Goal: Task Accomplishment & Management: Manage account settings

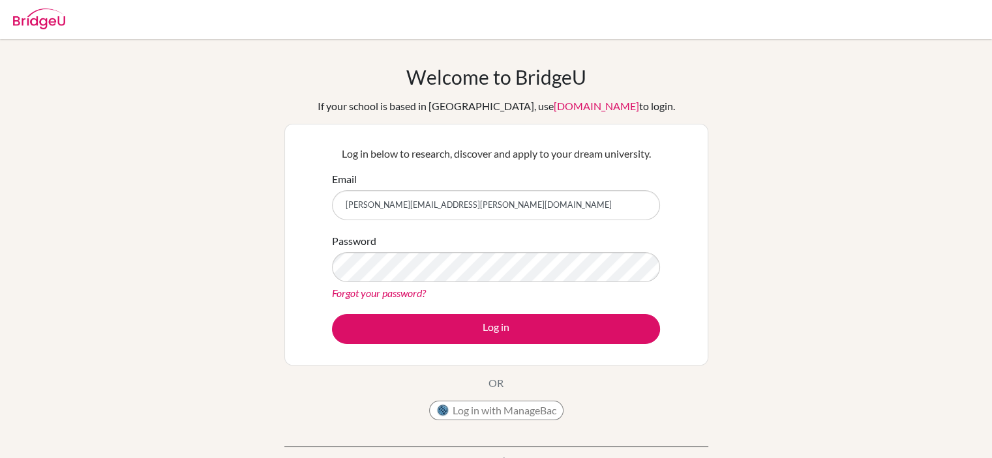
click at [708, 267] on div "Welcome to BridgeU If your school is based in China, use app.bridge-u.com.cn to…" at bounding box center [496, 278] width 992 height 426
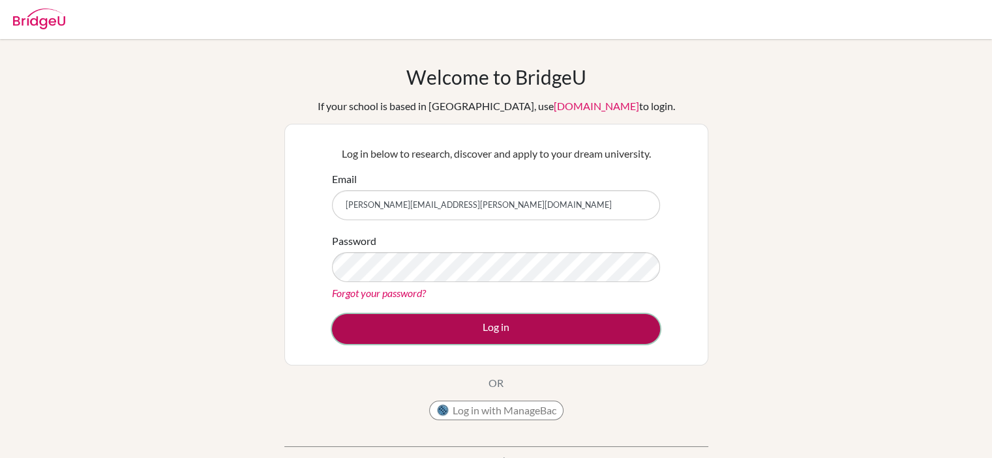
click at [488, 324] on button "Log in" at bounding box center [496, 329] width 328 height 30
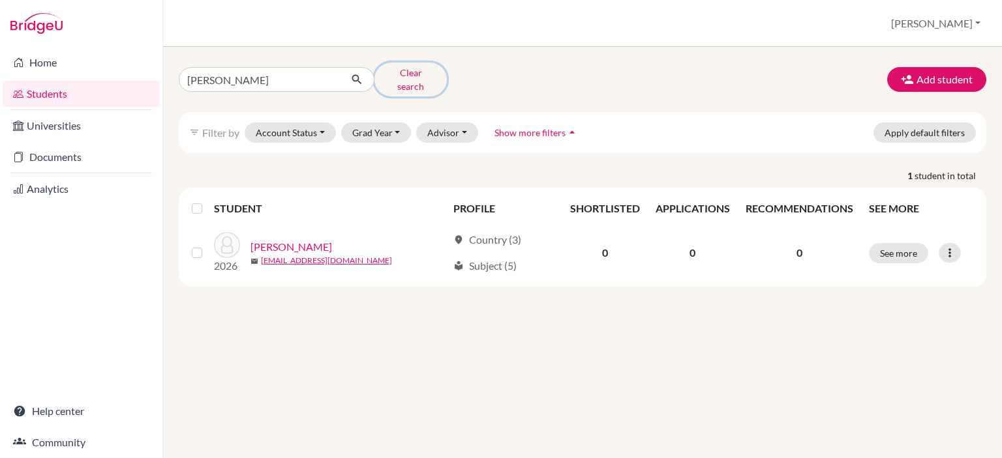
click at [417, 76] on button "Clear search" at bounding box center [410, 80] width 72 height 34
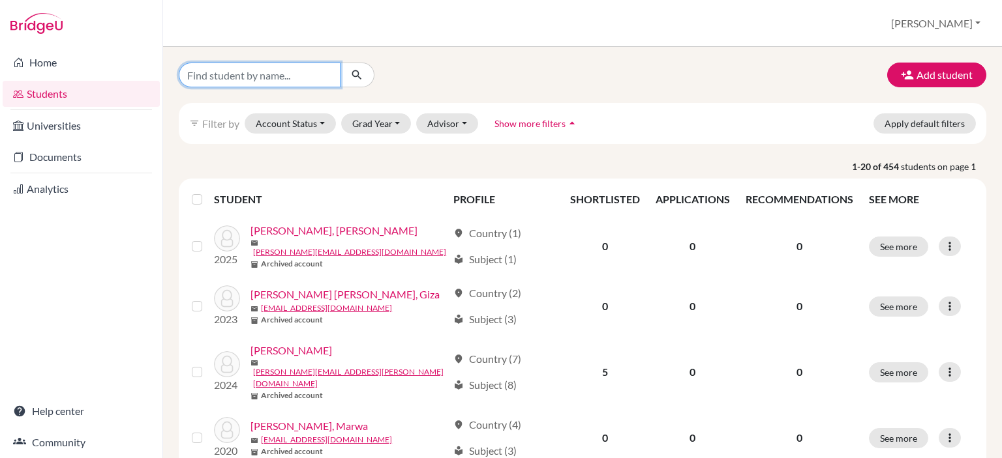
click at [290, 78] on input "Find student by name..." at bounding box center [260, 75] width 162 height 25
type input "abbas"
click button "submit" at bounding box center [357, 75] width 35 height 25
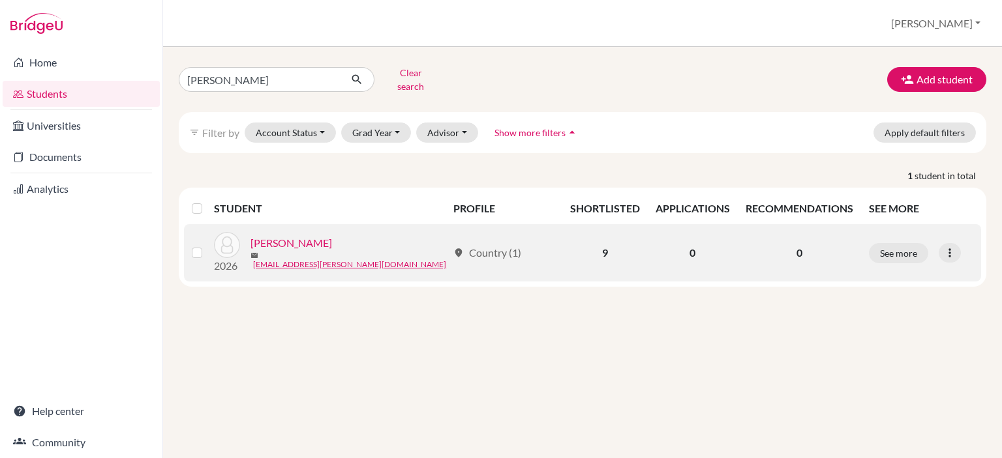
click at [300, 235] on link "Awada, Abbas" at bounding box center [291, 243] width 82 height 16
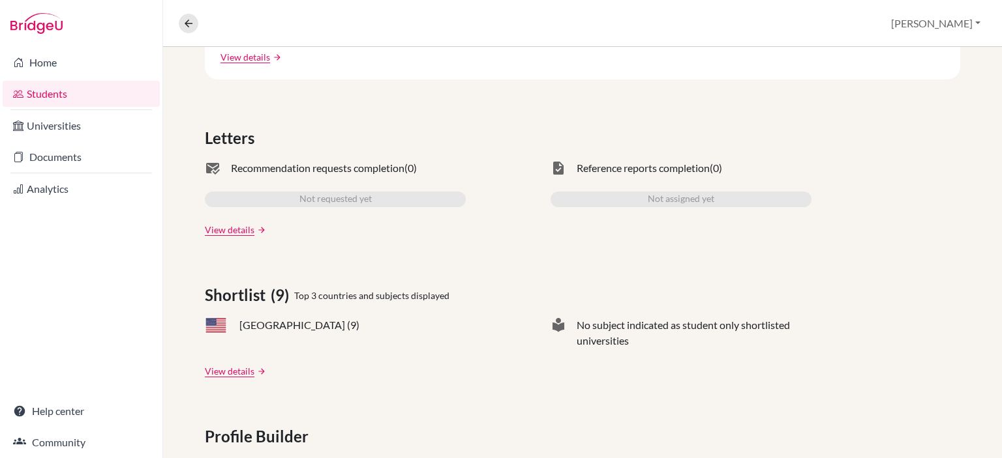
scroll to position [498, 0]
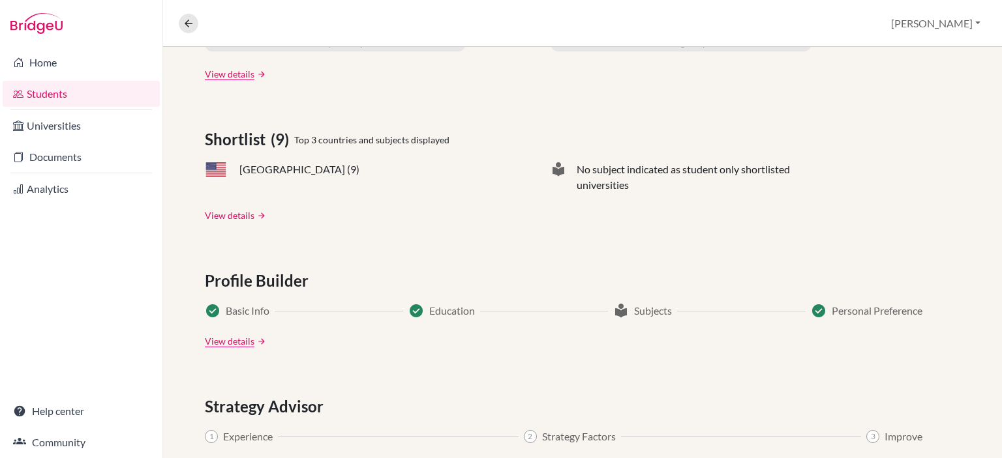
click at [226, 212] on link "View details" at bounding box center [230, 216] width 50 height 14
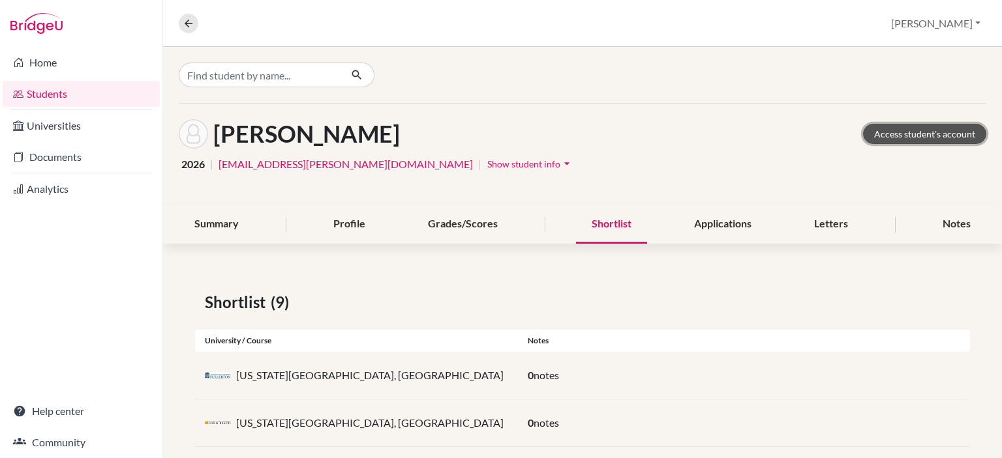
click at [944, 138] on link "Access student's account" at bounding box center [924, 134] width 123 height 20
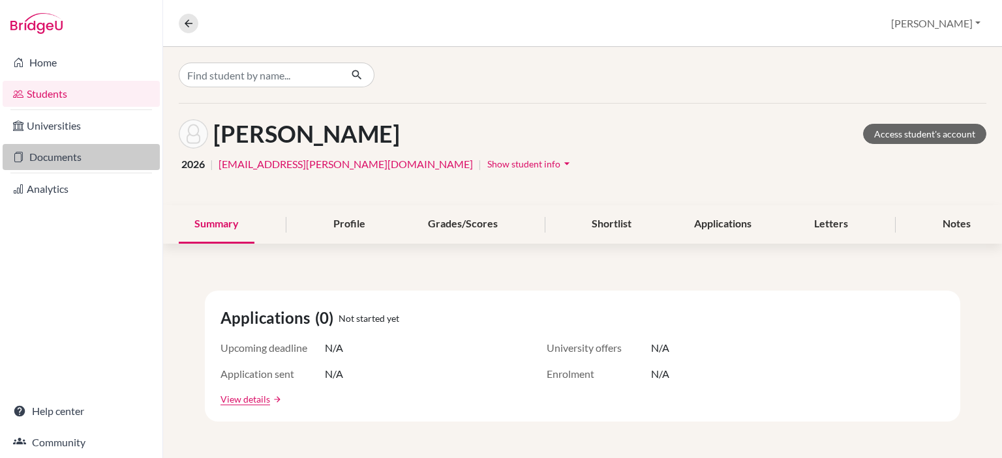
click at [57, 155] on link "Documents" at bounding box center [81, 157] width 157 height 26
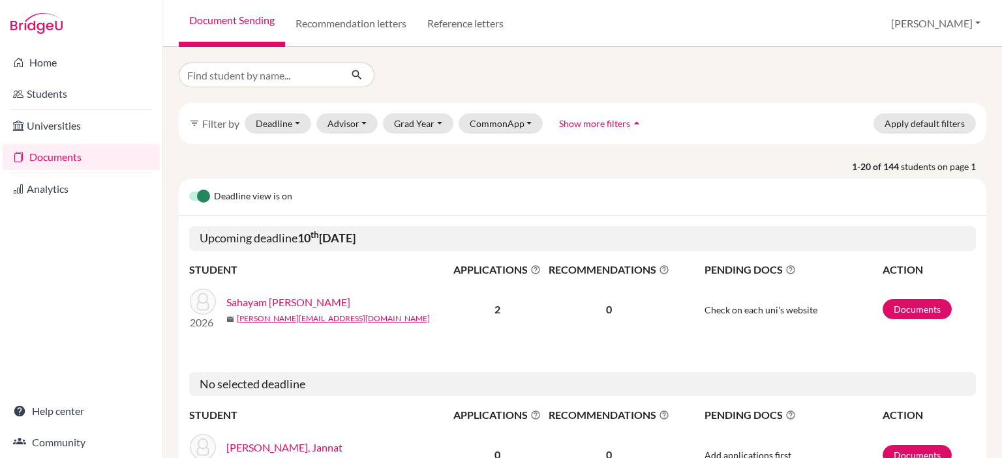
click at [601, 124] on span "Show more filters" at bounding box center [594, 123] width 71 height 11
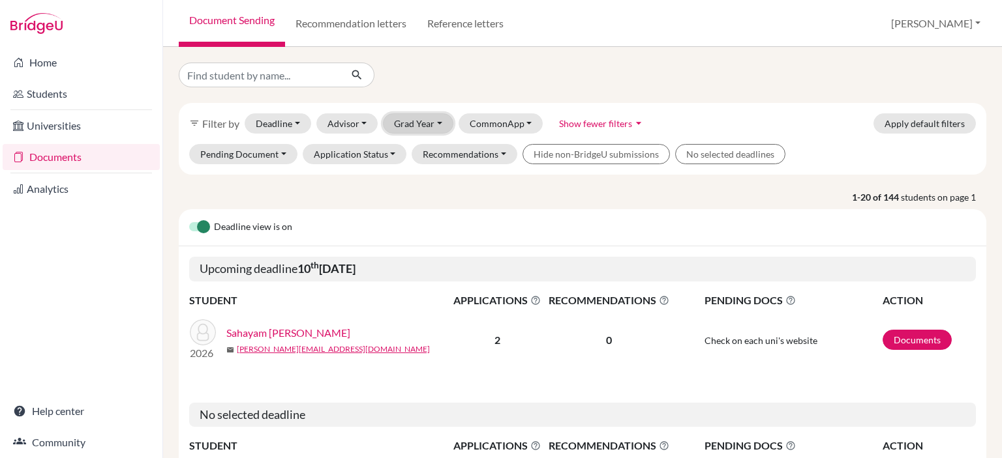
click at [436, 125] on button "Grad Year" at bounding box center [418, 123] width 70 height 20
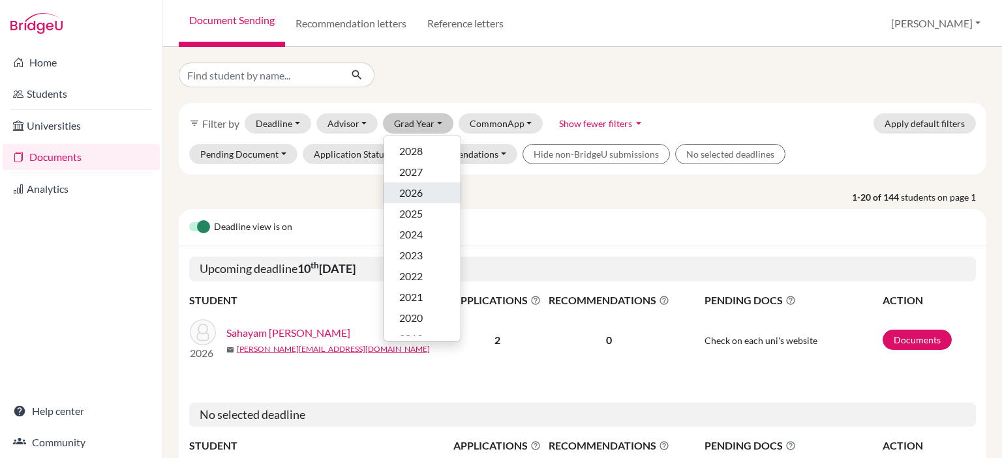
click at [415, 198] on span "2026" at bounding box center [410, 193] width 23 height 16
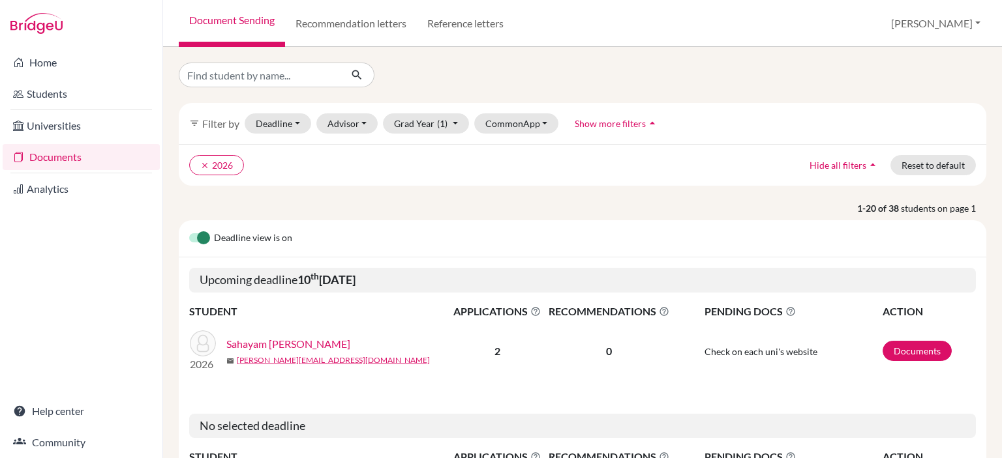
click at [346, 344] on link "Sahayam Packiaraj, Synthia" at bounding box center [288, 344] width 124 height 16
click at [202, 162] on icon "clear" at bounding box center [204, 165] width 9 height 9
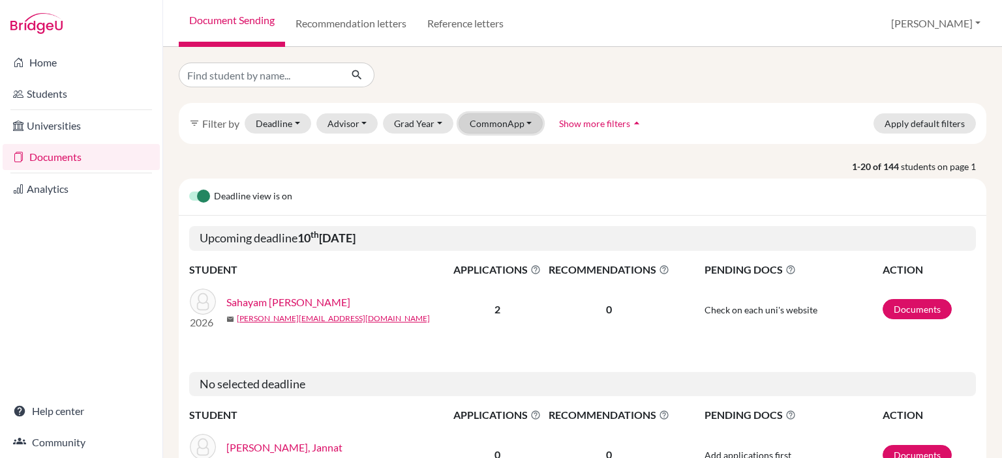
click at [492, 119] on button "CommonApp" at bounding box center [500, 123] width 85 height 20
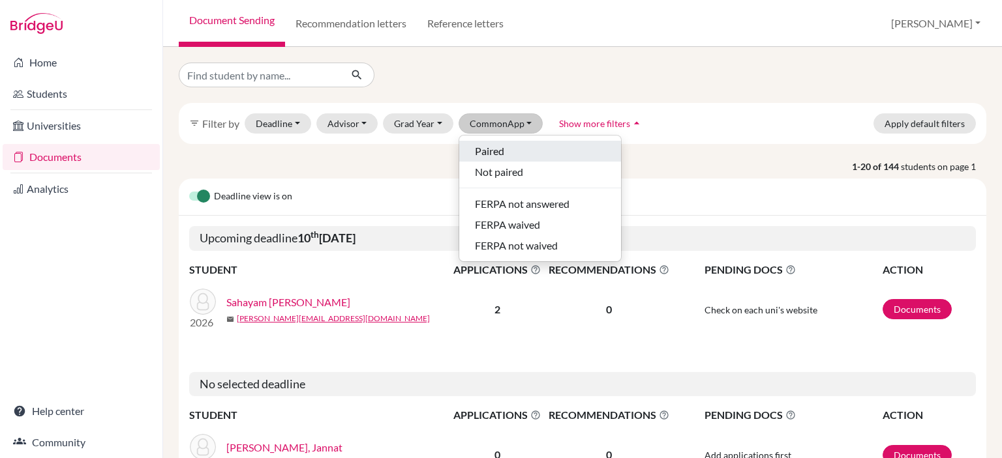
click at [486, 151] on span "Paired" at bounding box center [489, 151] width 29 height 16
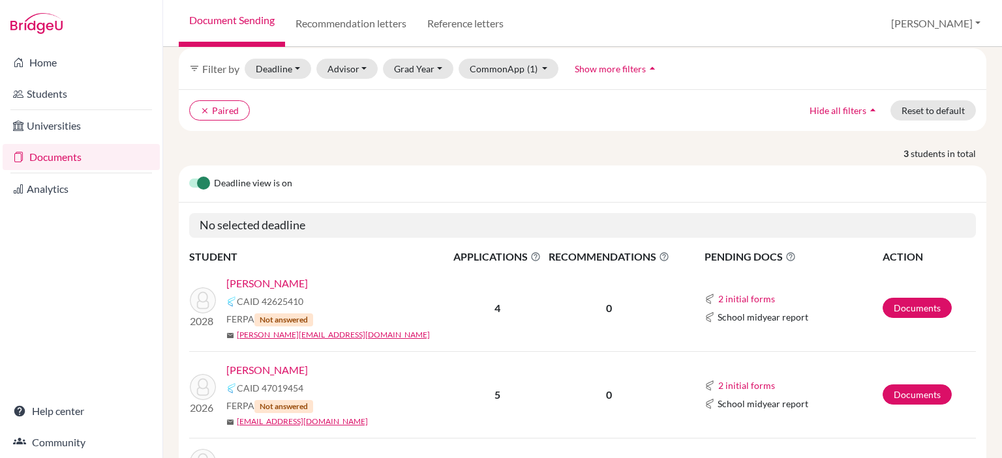
scroll to position [53, 0]
click at [436, 67] on button "Grad Year" at bounding box center [418, 70] width 70 height 20
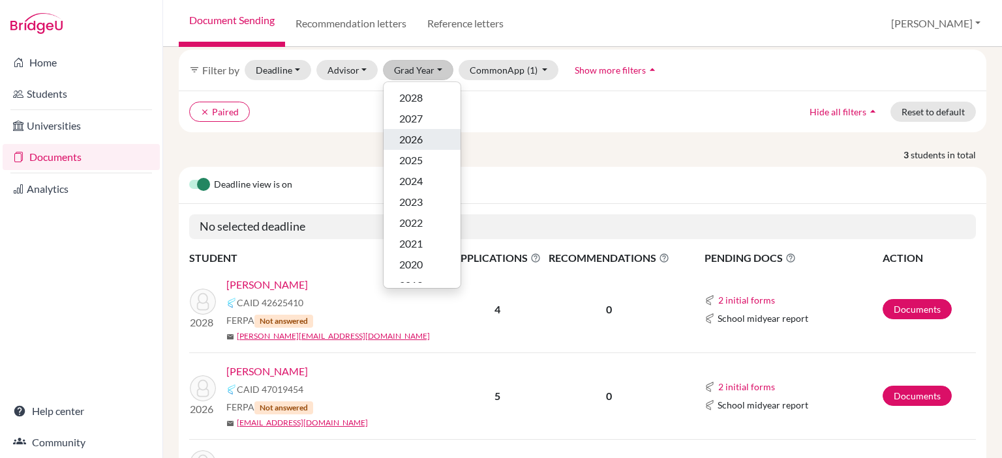
click at [422, 143] on div "2026" at bounding box center [422, 140] width 46 height 16
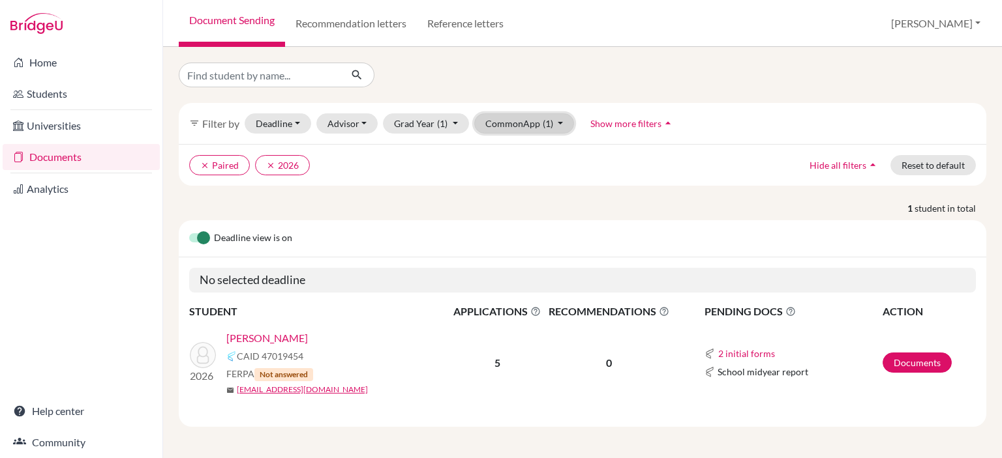
click at [514, 127] on button "CommonApp (1)" at bounding box center [524, 123] width 100 height 20
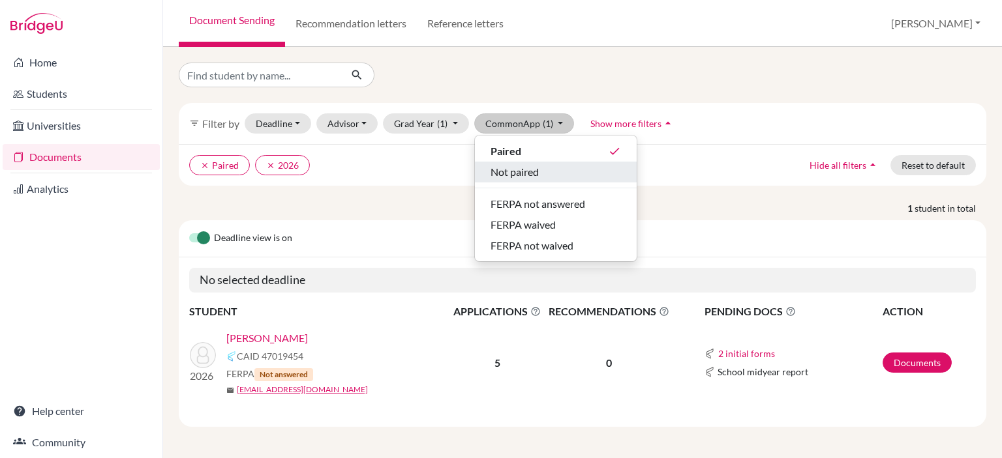
click at [507, 179] on span "Not paired" at bounding box center [514, 172] width 48 height 16
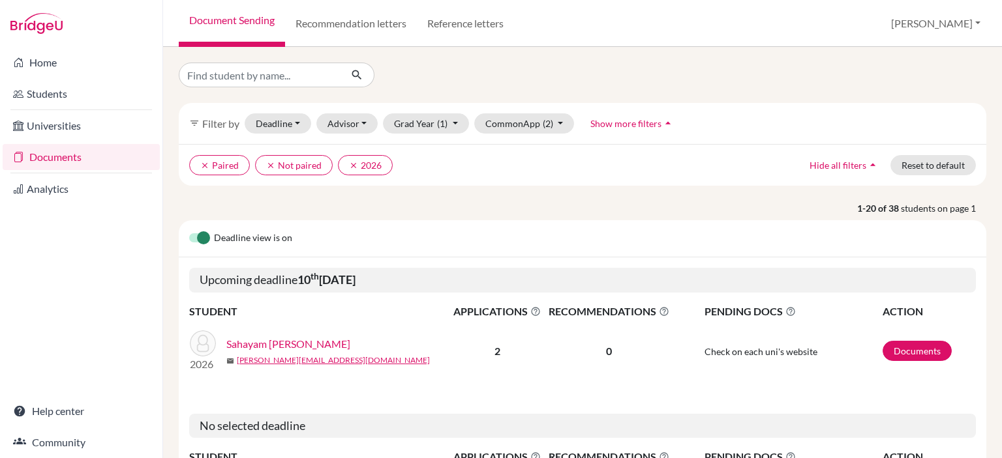
click at [523, 138] on div "filter_list Filter by Deadline - Select a date range Or double click for a sing…" at bounding box center [582, 123] width 807 height 41
click at [533, 131] on button "CommonApp (2)" at bounding box center [524, 123] width 100 height 20
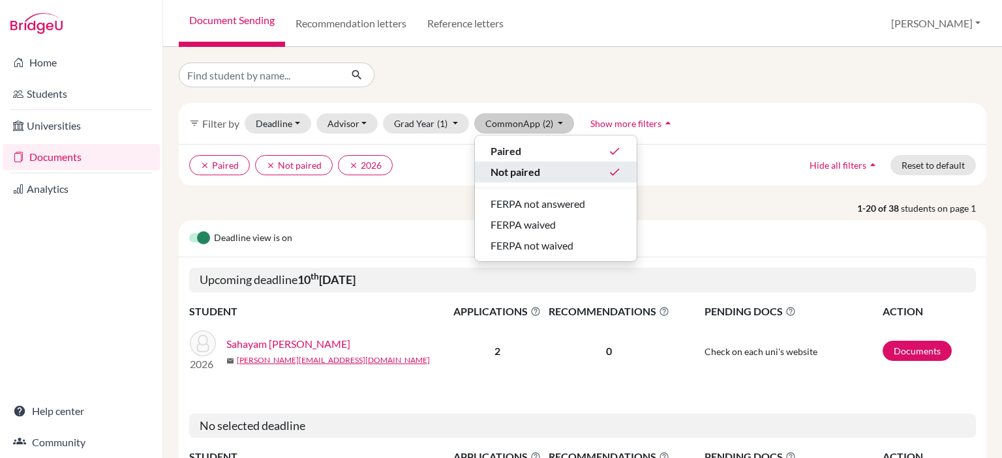
click at [514, 182] on li "Not paired done" at bounding box center [556, 175] width 162 height 27
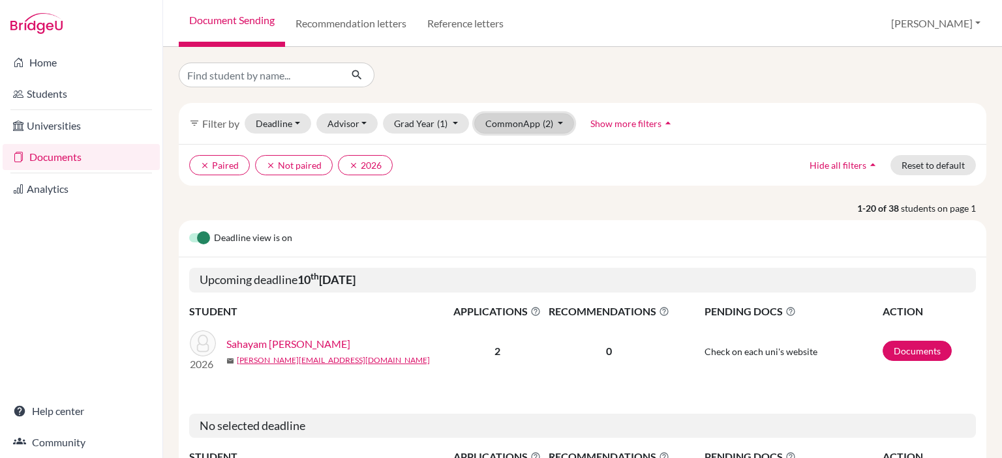
click at [536, 122] on button "CommonApp (2)" at bounding box center [524, 123] width 100 height 20
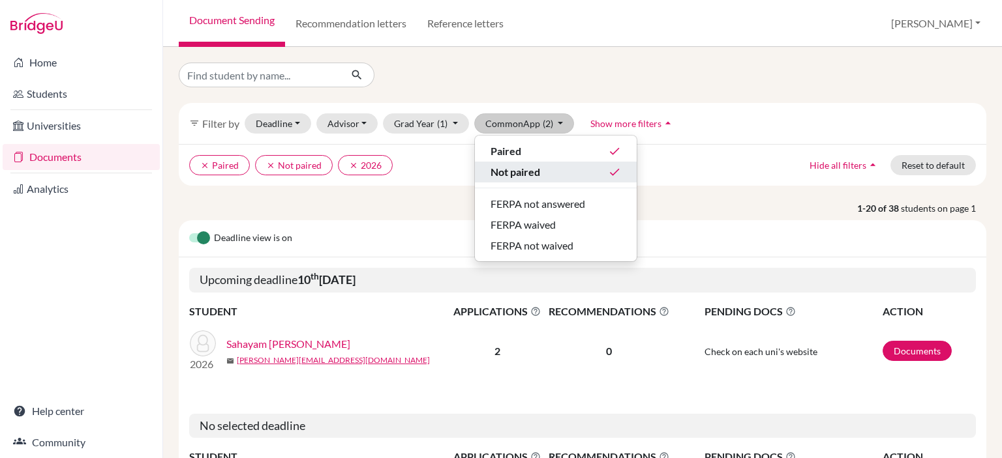
click at [616, 175] on icon "done" at bounding box center [614, 172] width 13 height 13
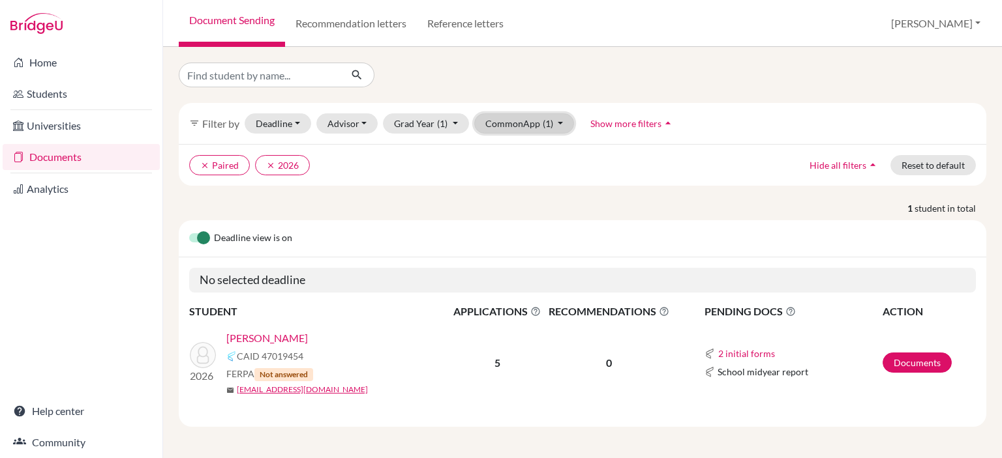
click at [553, 128] on button "CommonApp (1)" at bounding box center [524, 123] width 100 height 20
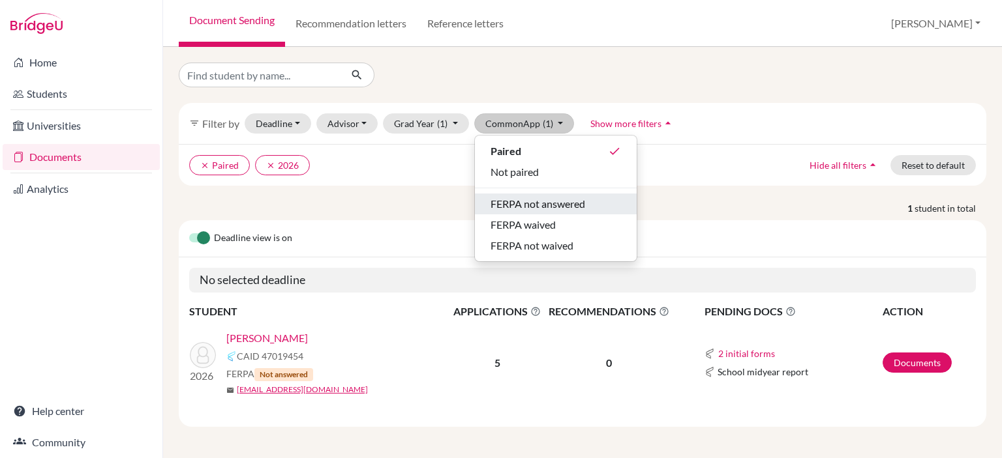
click at [567, 209] on span "FERPA not answered" at bounding box center [537, 204] width 95 height 16
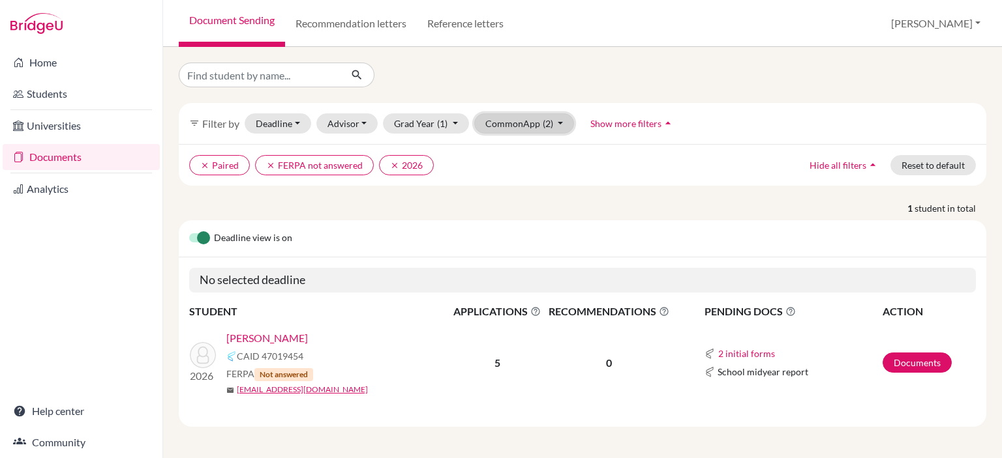
click at [542, 122] on span "(2)" at bounding box center [547, 123] width 10 height 11
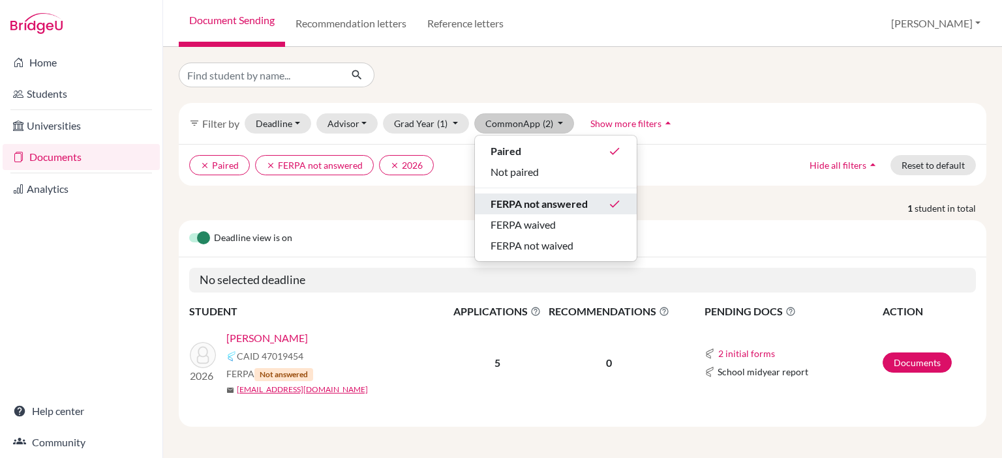
click at [541, 204] on span "FERPA not answered" at bounding box center [538, 204] width 97 height 16
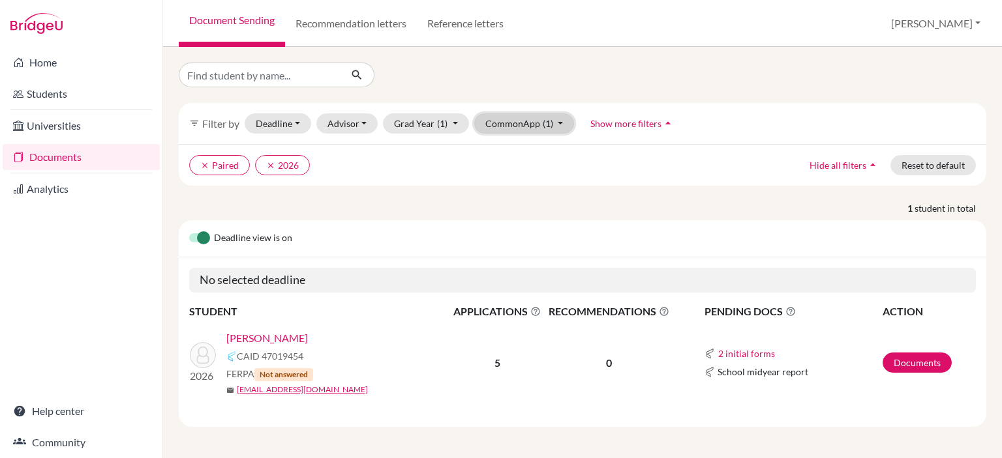
click at [548, 120] on span "(1)" at bounding box center [547, 123] width 10 height 11
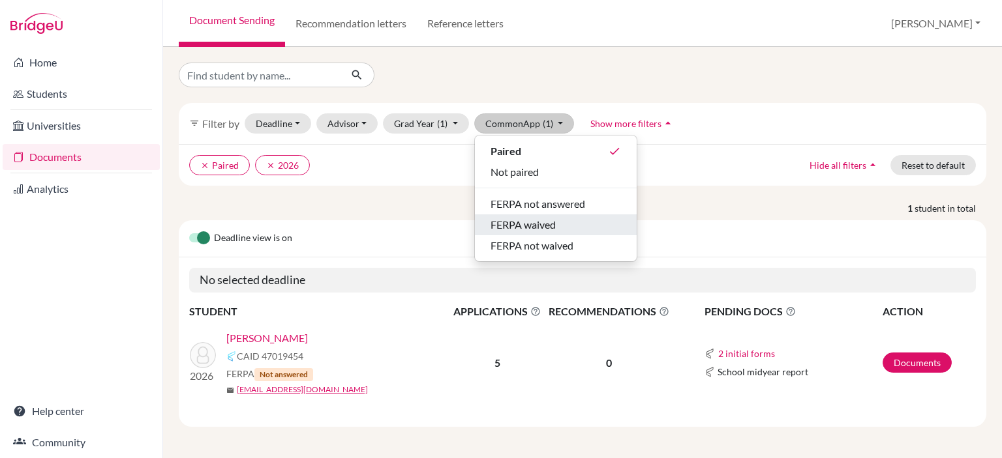
click at [552, 230] on span "FERPA waived" at bounding box center [522, 225] width 65 height 16
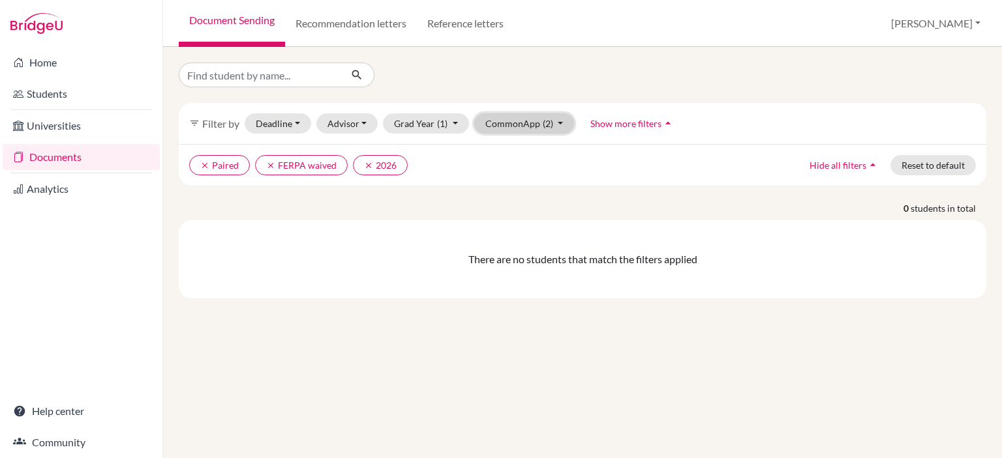
click at [542, 127] on span "(2)" at bounding box center [547, 123] width 10 height 11
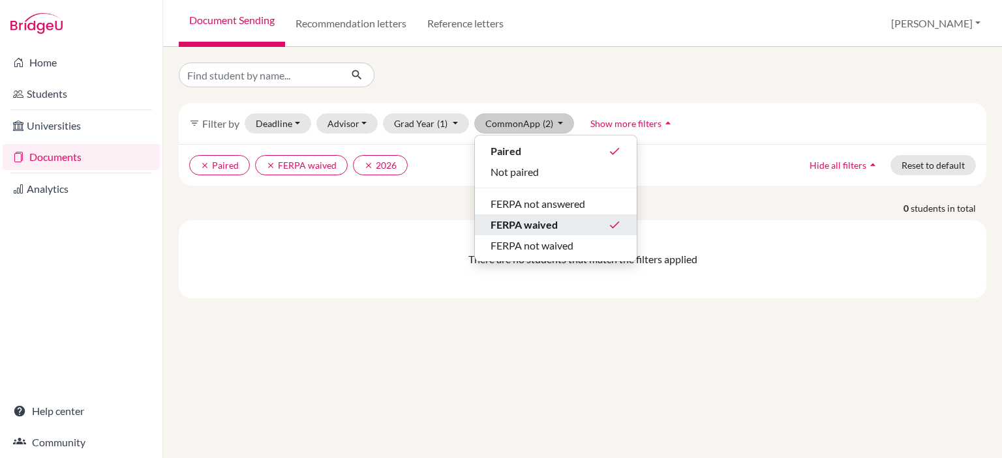
click at [614, 228] on icon "done" at bounding box center [614, 224] width 13 height 13
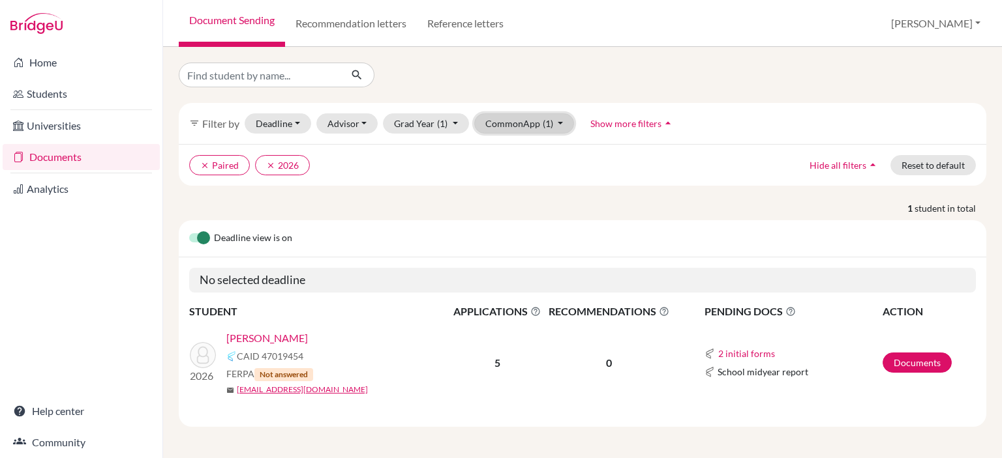
click at [544, 127] on span "(1)" at bounding box center [547, 123] width 10 height 11
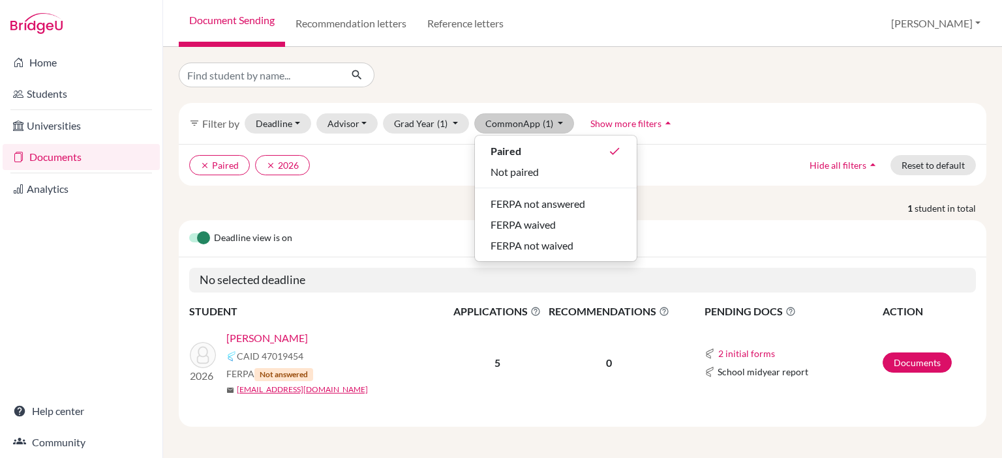
click at [649, 173] on ul "clear Paired clear 2026" at bounding box center [484, 165] width 590 height 20
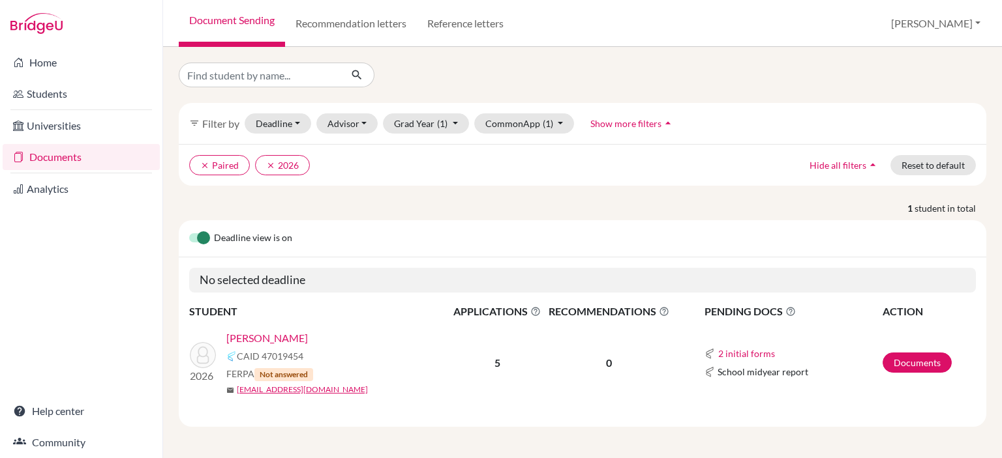
click at [274, 340] on link "[PERSON_NAME]" at bounding box center [267, 339] width 82 height 16
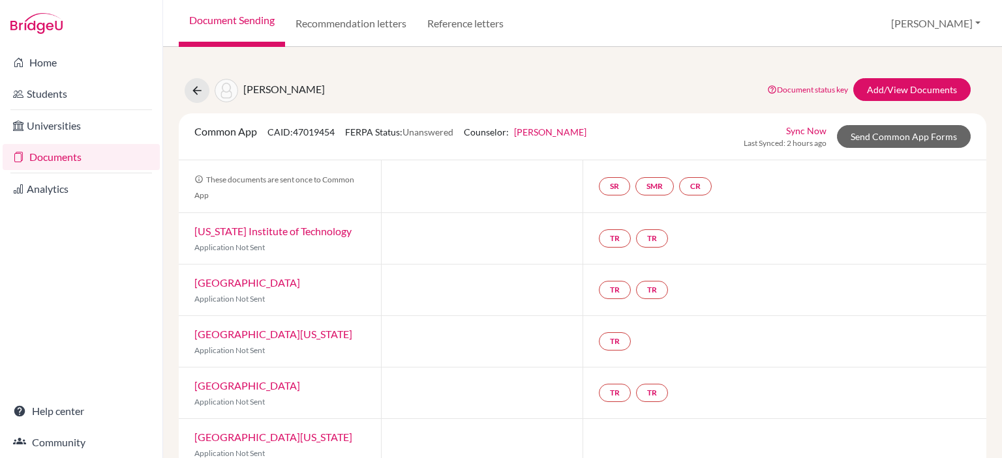
scroll to position [26, 0]
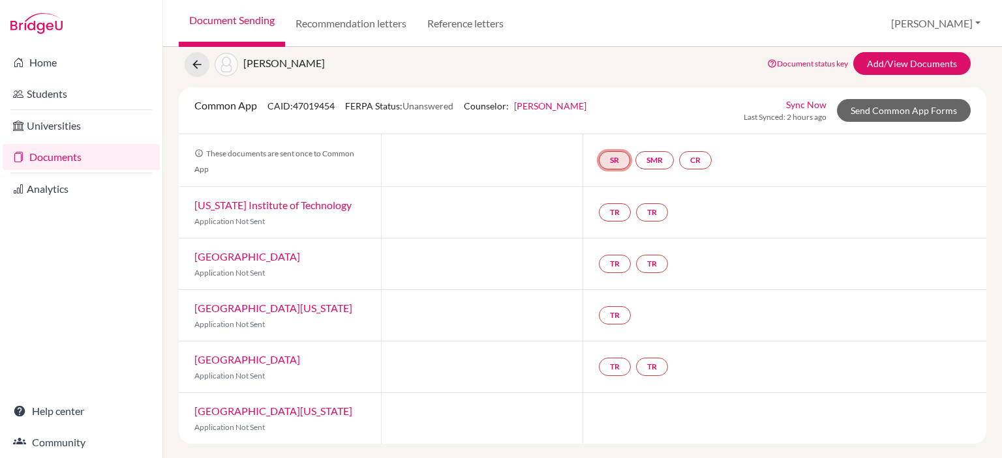
click at [616, 159] on link "SR" at bounding box center [614, 160] width 31 height 18
click at [644, 161] on link "SMR" at bounding box center [654, 160] width 38 height 18
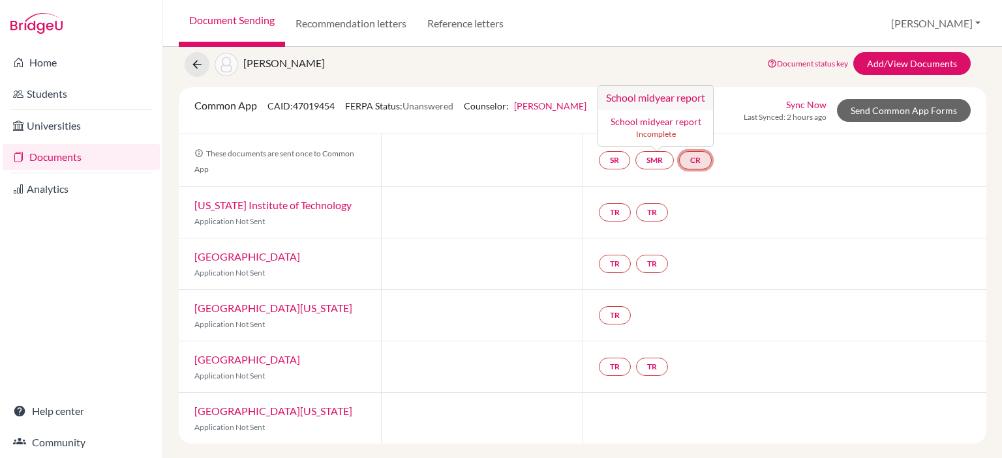
click at [690, 165] on link "CR" at bounding box center [695, 160] width 33 height 18
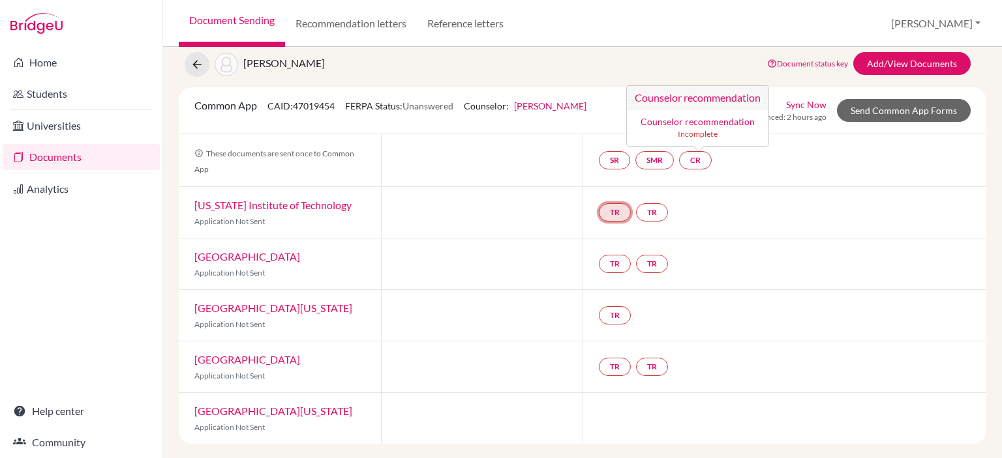
click at [608, 214] on link "TR" at bounding box center [615, 212] width 32 height 18
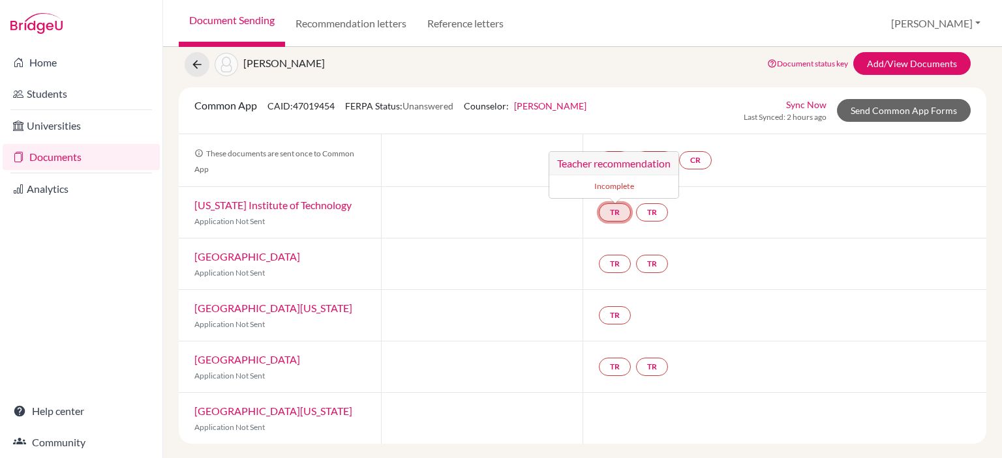
click at [615, 188] on small "Incomplete" at bounding box center [613, 187] width 113 height 12
click at [638, 158] on h3 "Teacher recommendation" at bounding box center [613, 163] width 129 height 23
click at [648, 213] on link "TR" at bounding box center [652, 212] width 32 height 18
click at [715, 213] on div "TR TR Teacher recommendation Incomplete" at bounding box center [784, 212] width 404 height 51
click at [656, 162] on link "SMR" at bounding box center [654, 160] width 38 height 18
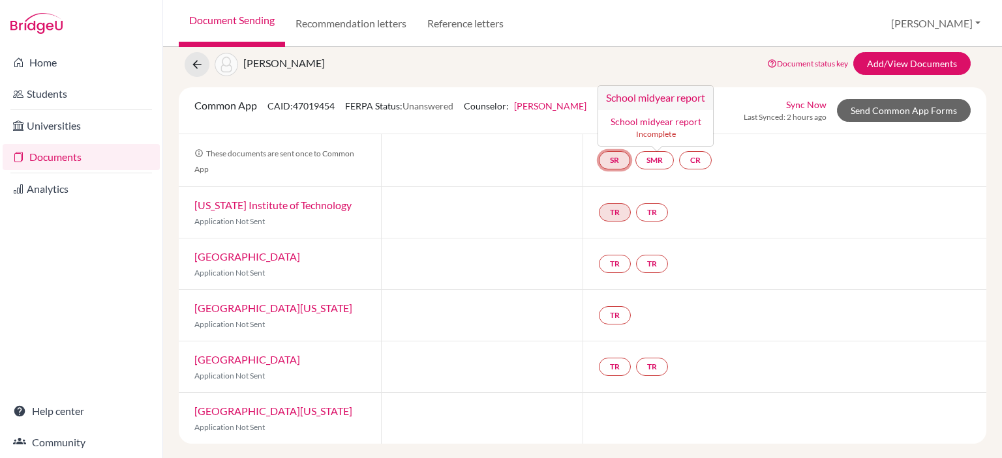
click at [605, 161] on link "SR" at bounding box center [614, 160] width 31 height 18
click at [620, 121] on link "School report" at bounding box center [614, 121] width 55 height 11
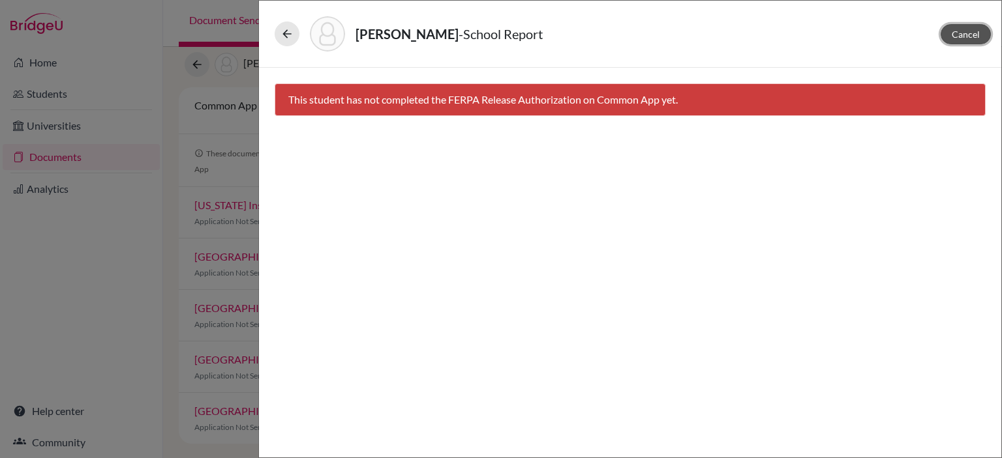
click at [974, 38] on span "Cancel" at bounding box center [965, 34] width 28 height 11
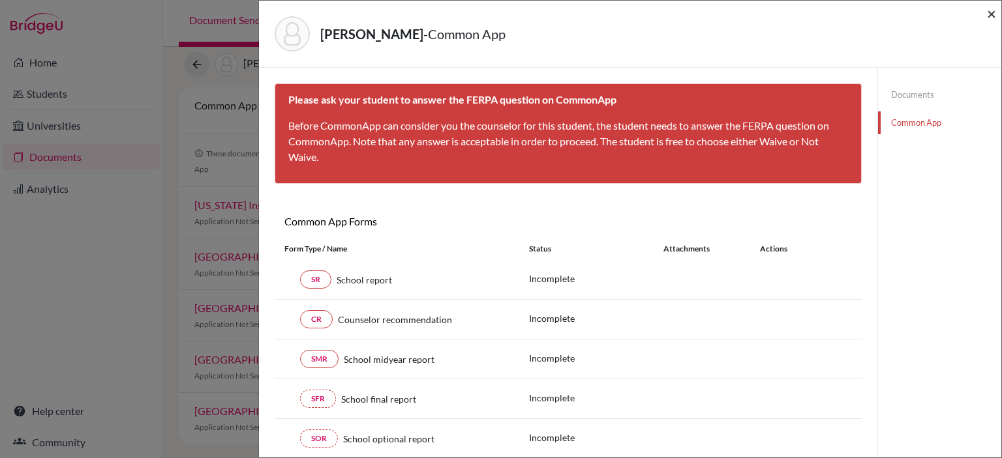
click at [989, 10] on span "×" at bounding box center [991, 13] width 9 height 19
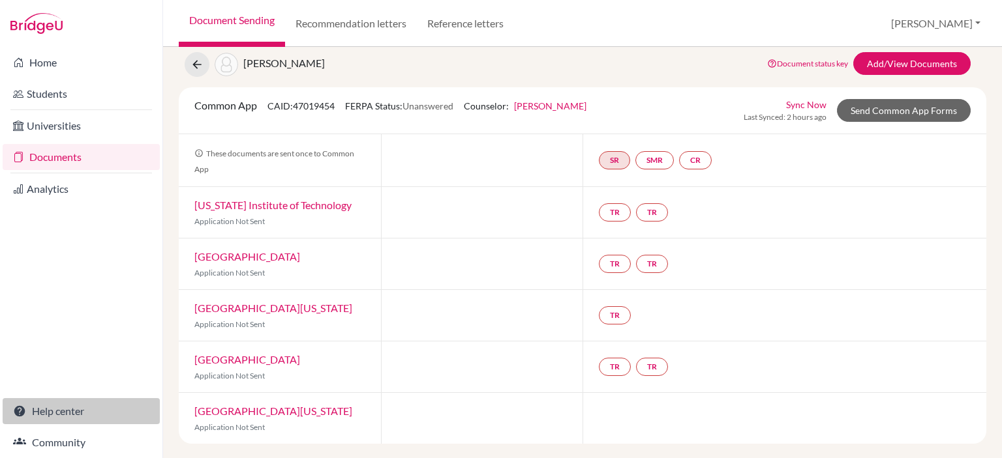
click at [63, 416] on link "Help center" at bounding box center [81, 411] width 157 height 26
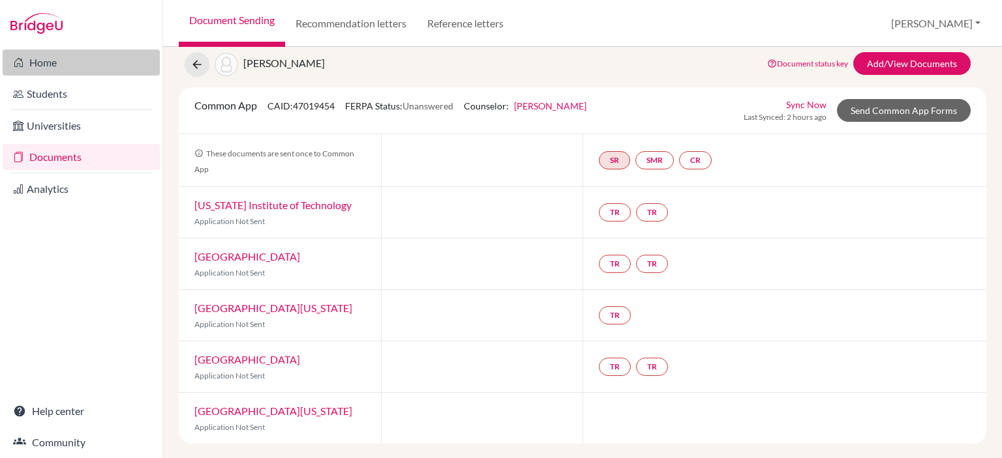
click at [48, 62] on link "Home" at bounding box center [81, 63] width 157 height 26
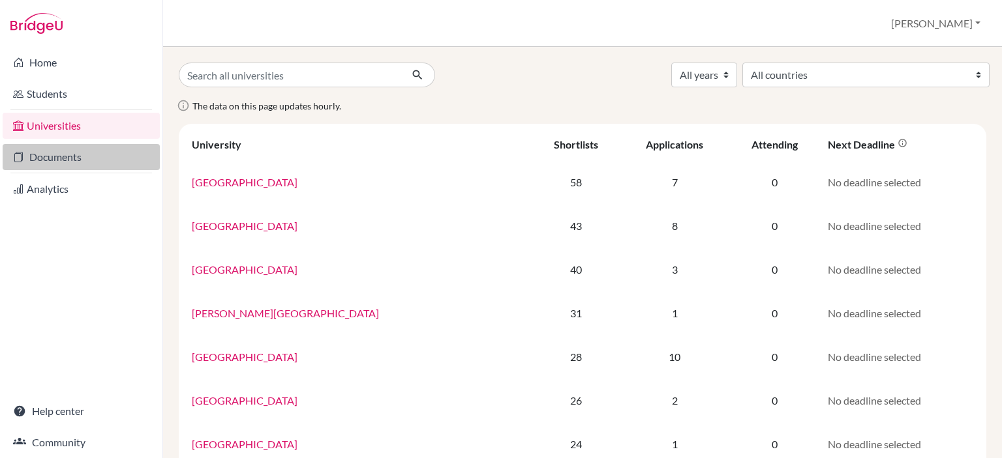
click at [70, 161] on link "Documents" at bounding box center [81, 157] width 157 height 26
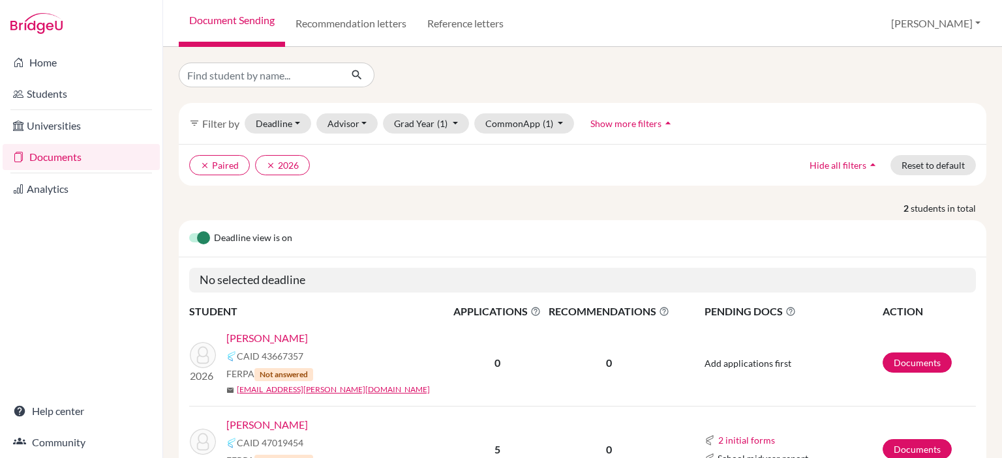
scroll to position [83, 0]
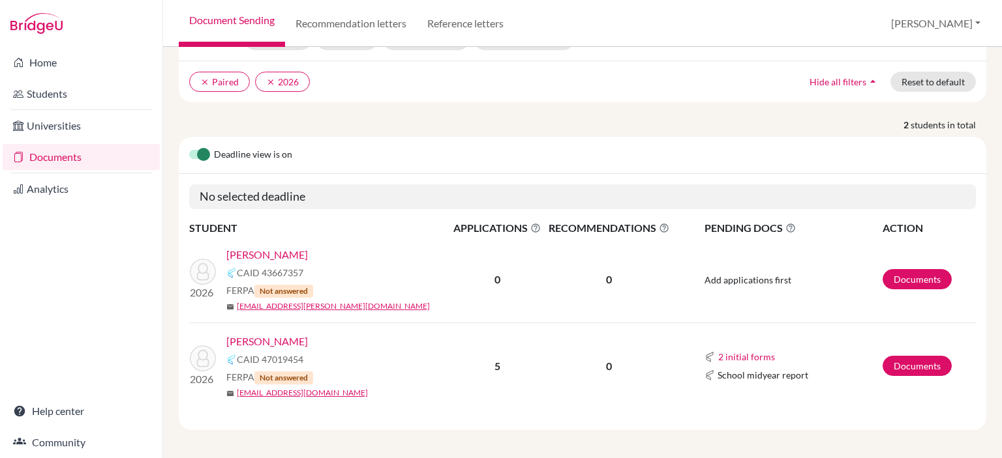
click at [271, 254] on link "[PERSON_NAME]" at bounding box center [267, 255] width 82 height 16
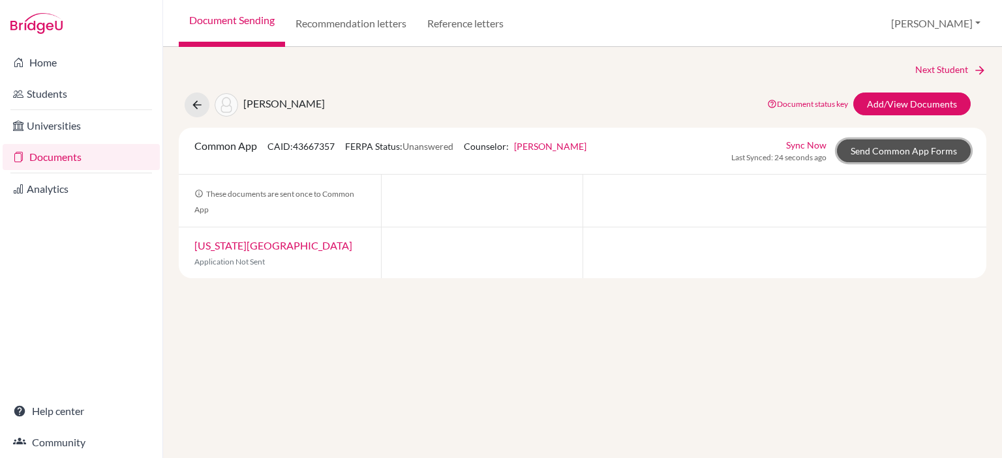
click at [891, 156] on link "Send Common App Forms" at bounding box center [904, 151] width 134 height 23
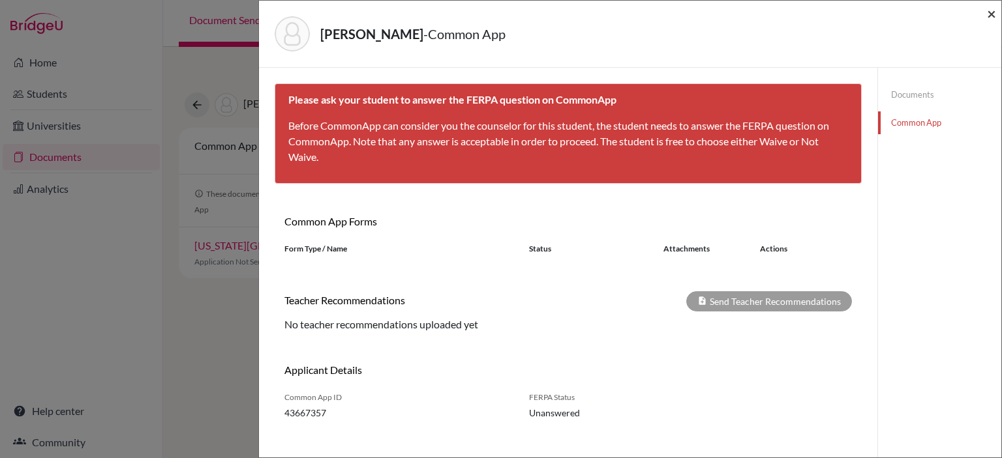
click at [992, 17] on span "×" at bounding box center [991, 13] width 9 height 19
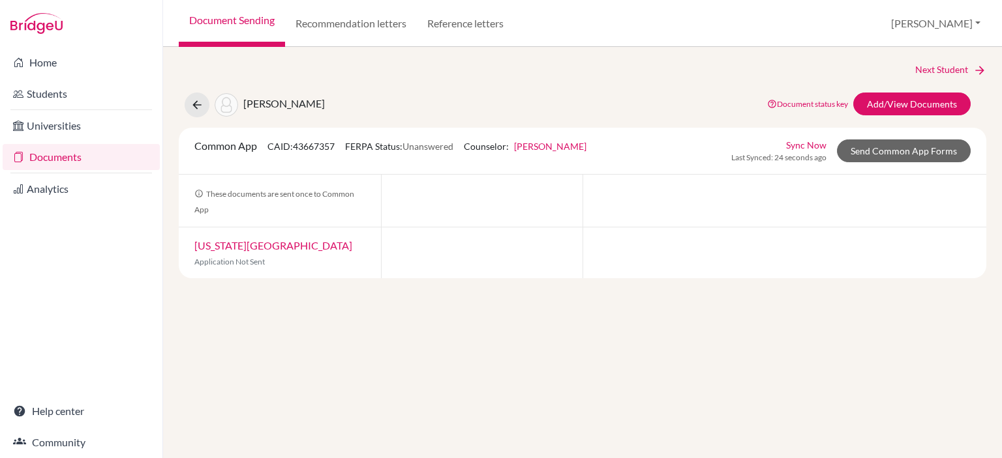
click at [276, 247] on link "New York University" at bounding box center [273, 245] width 158 height 12
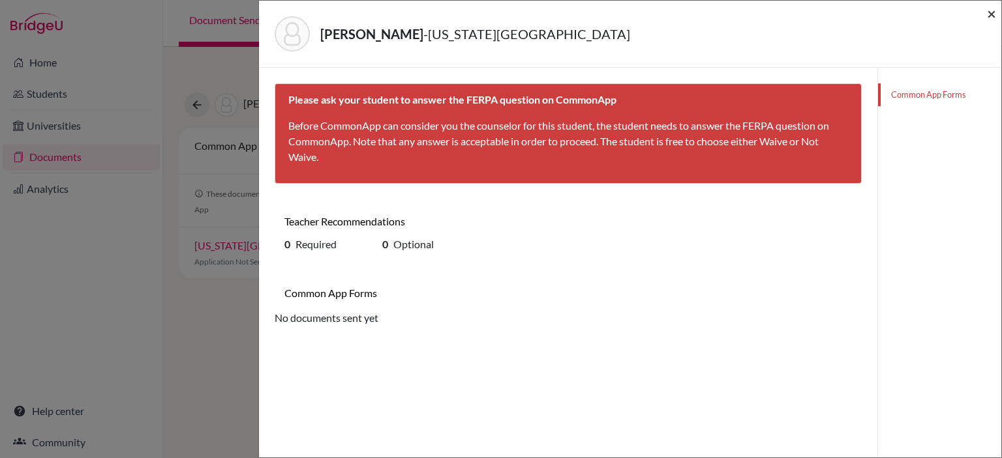
click at [994, 12] on span "×" at bounding box center [991, 13] width 9 height 19
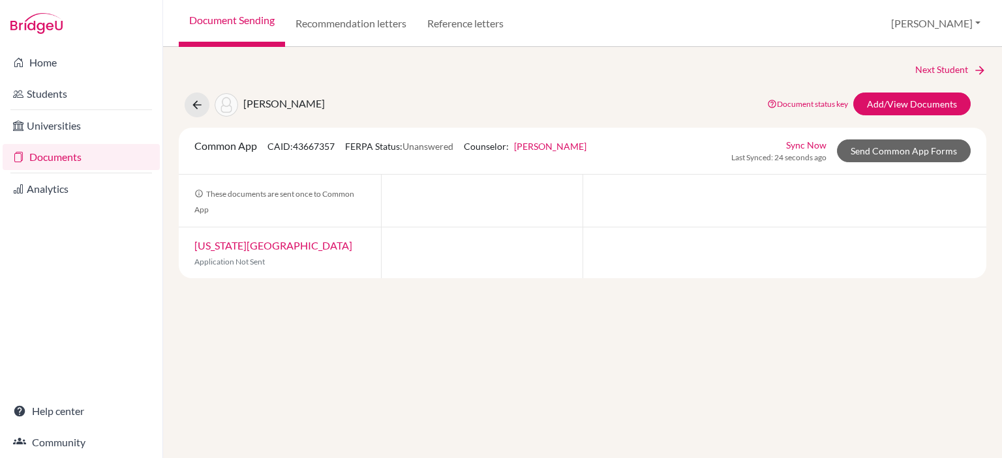
click at [278, 238] on div "New York University Application Not Sent" at bounding box center [280, 253] width 202 height 51
click at [200, 105] on icon at bounding box center [196, 104] width 13 height 13
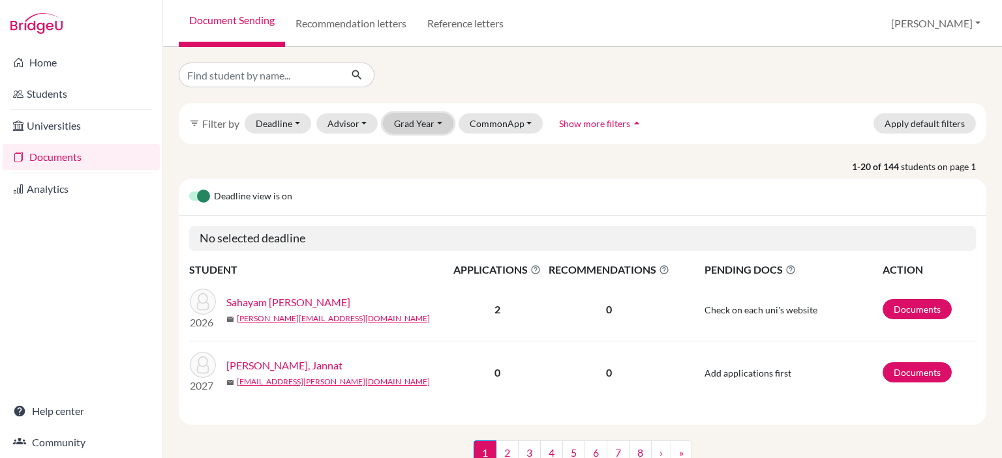
click at [421, 129] on button "Grad Year" at bounding box center [418, 123] width 70 height 20
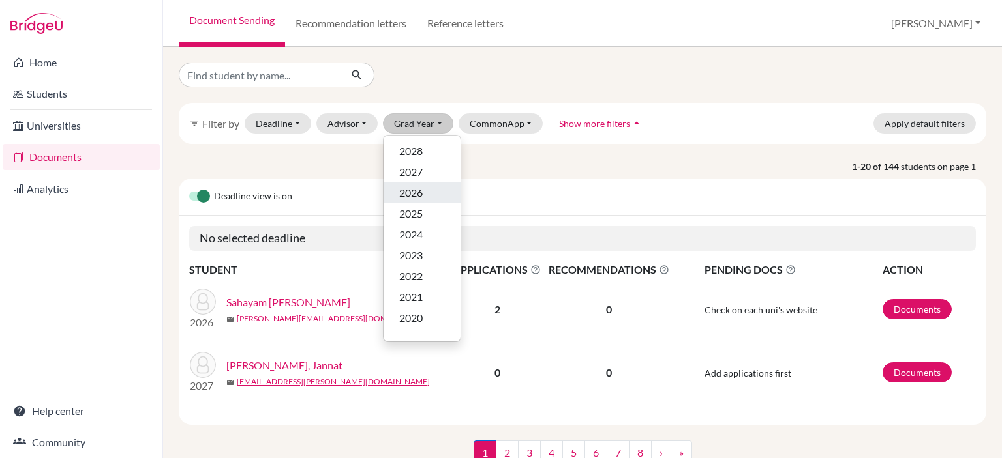
click at [417, 192] on span "2026" at bounding box center [410, 193] width 23 height 16
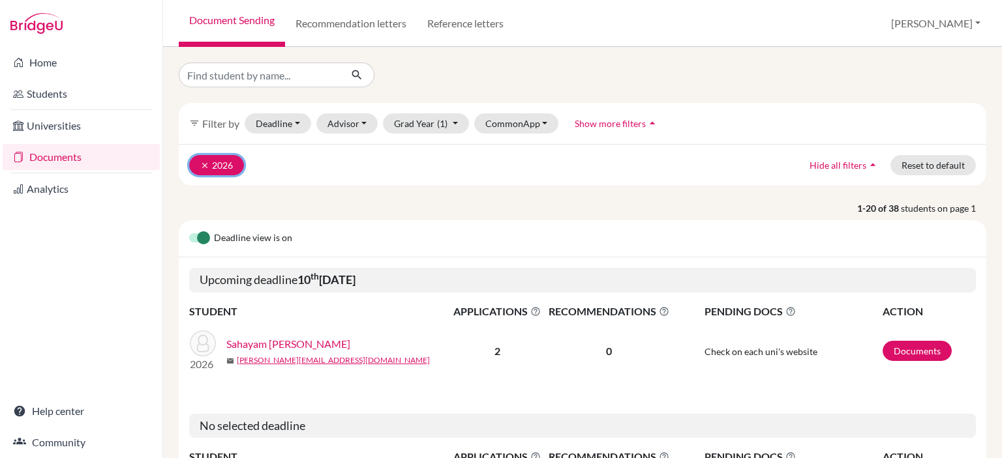
click at [201, 163] on icon "clear" at bounding box center [204, 165] width 9 height 9
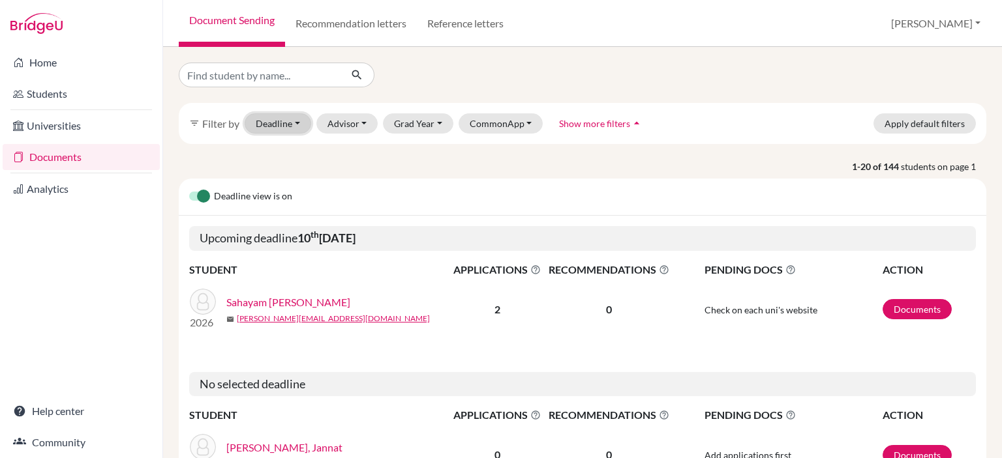
click at [276, 123] on button "Deadline - Select a date range Or double click for a single date selection Toda…" at bounding box center [278, 123] width 67 height 20
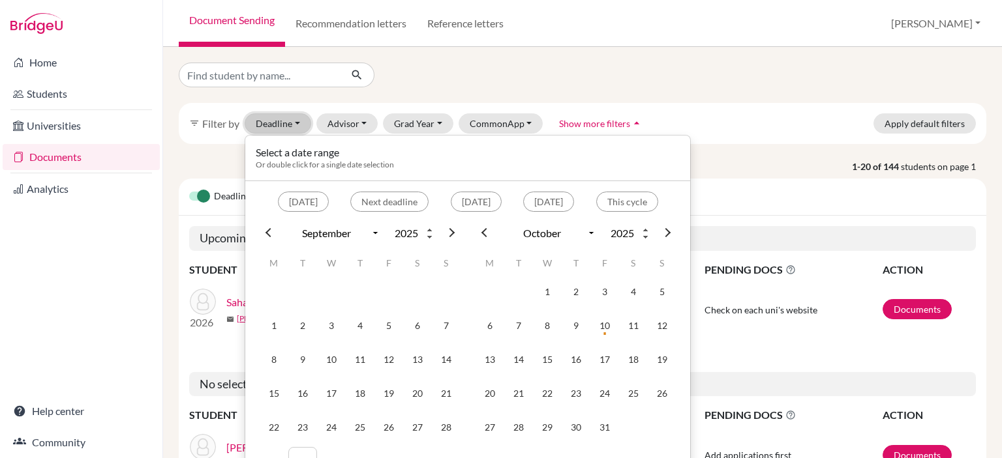
click at [276, 123] on button "Deadline - Select a date range Or double click for a single date selection Toda…" at bounding box center [278, 123] width 67 height 20
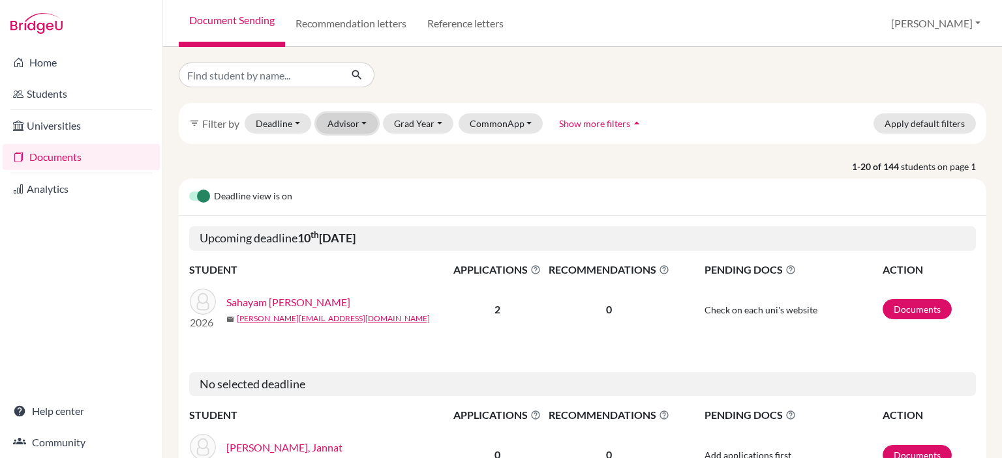
click at [357, 123] on button "Advisor" at bounding box center [347, 123] width 62 height 20
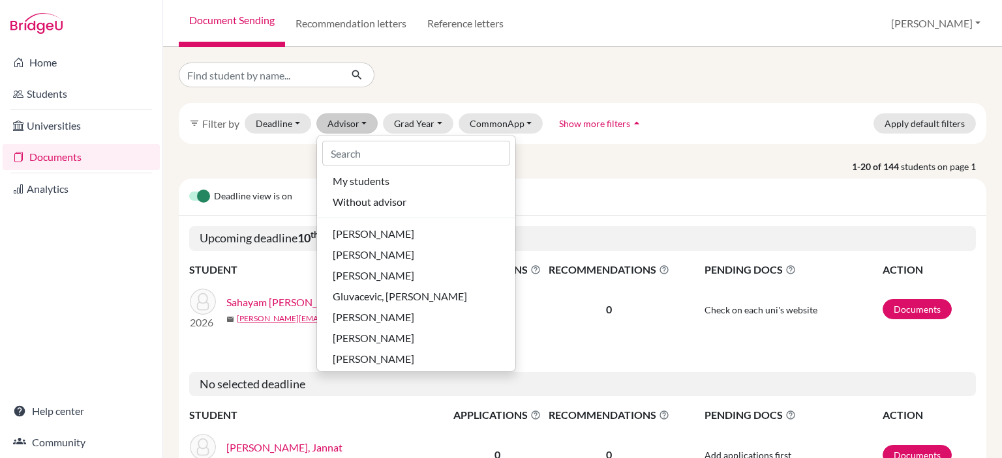
click at [415, 135] on div "My students Without advisor Bollati, Laura Flisberg, Helena Garrard, Robert Glu…" at bounding box center [416, 253] width 200 height 237
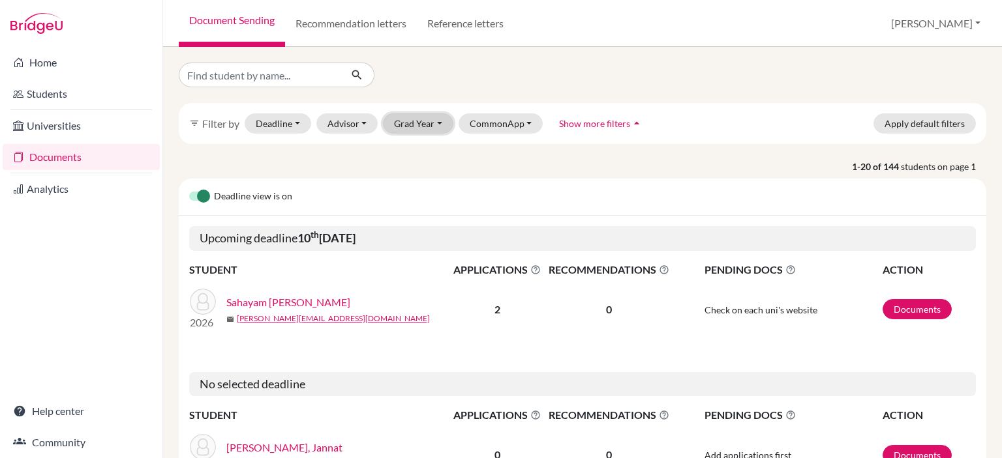
click at [436, 119] on button "Grad Year" at bounding box center [418, 123] width 70 height 20
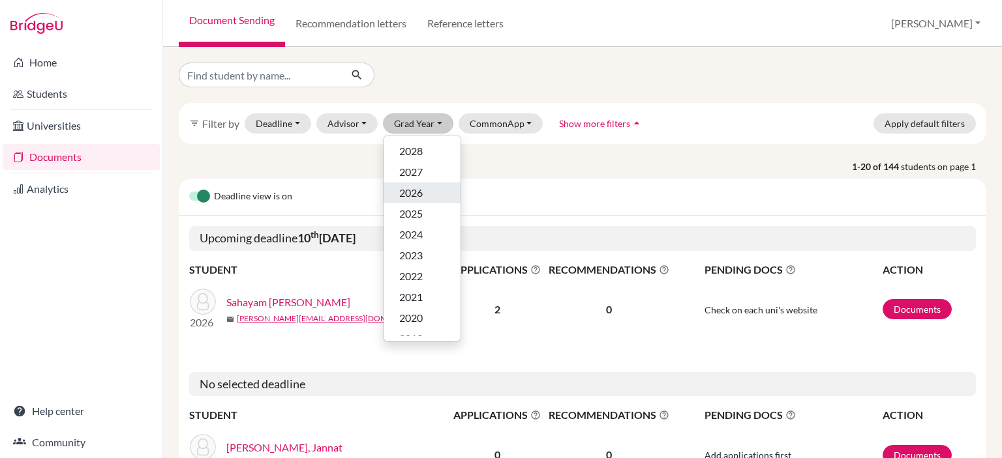
click at [419, 190] on span "2026" at bounding box center [410, 193] width 23 height 16
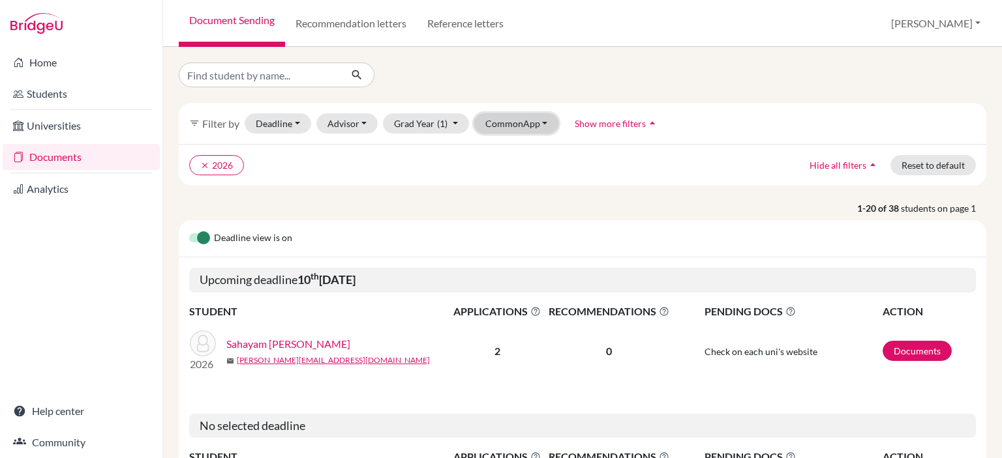
click at [523, 127] on button "CommonApp" at bounding box center [516, 123] width 85 height 20
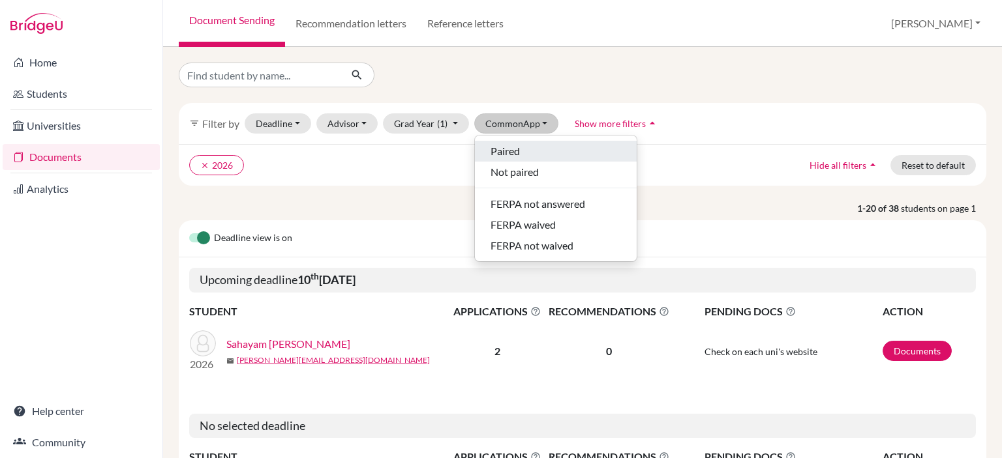
click at [515, 148] on span "Paired" at bounding box center [504, 151] width 29 height 16
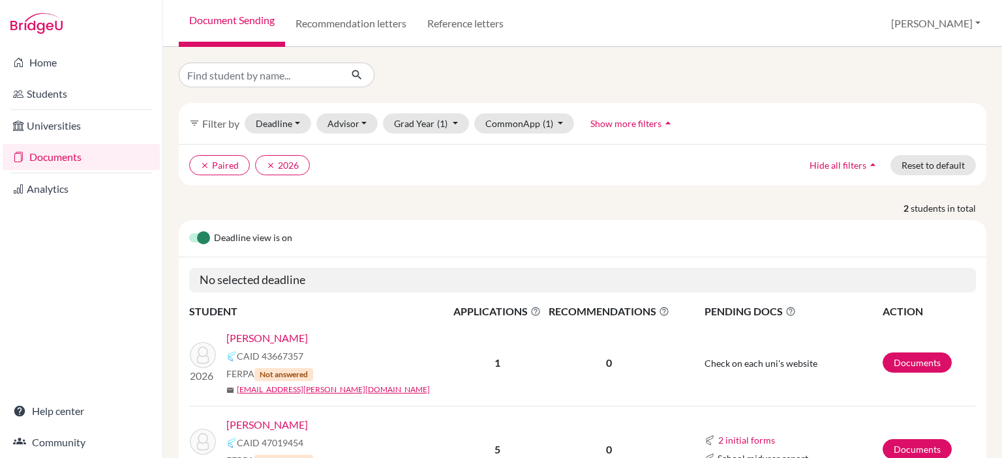
scroll to position [83, 0]
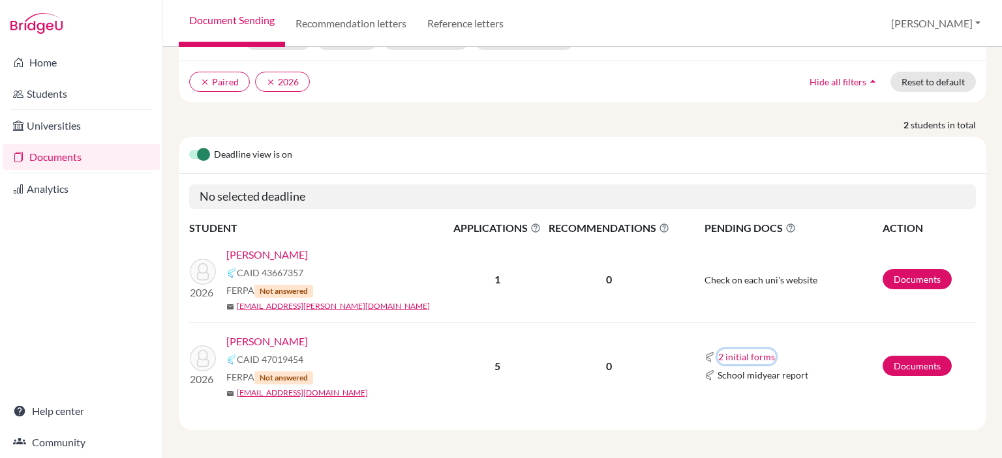
click at [742, 354] on button "2 initial forms" at bounding box center [746, 356] width 58 height 15
click at [801, 298] on td "Check on each uni's website" at bounding box center [777, 280] width 209 height 87
click at [905, 273] on link "Documents" at bounding box center [916, 279] width 69 height 20
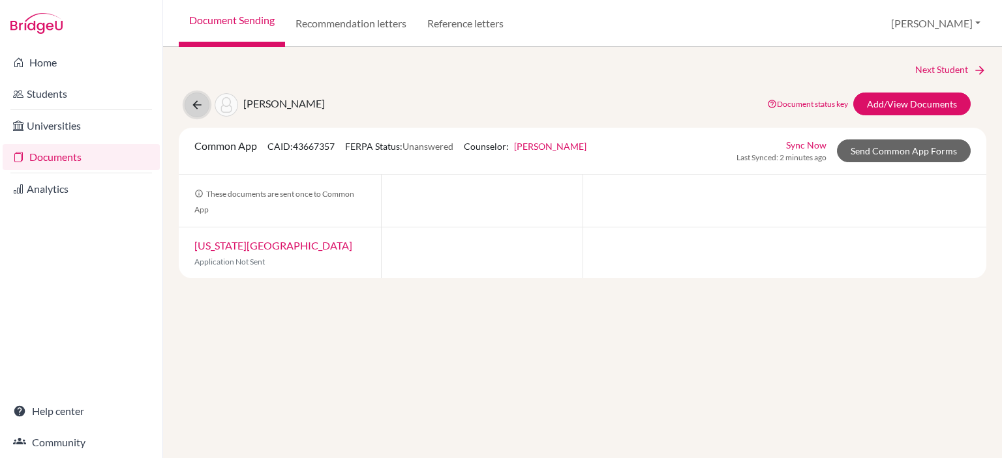
click at [200, 100] on icon at bounding box center [196, 104] width 13 height 13
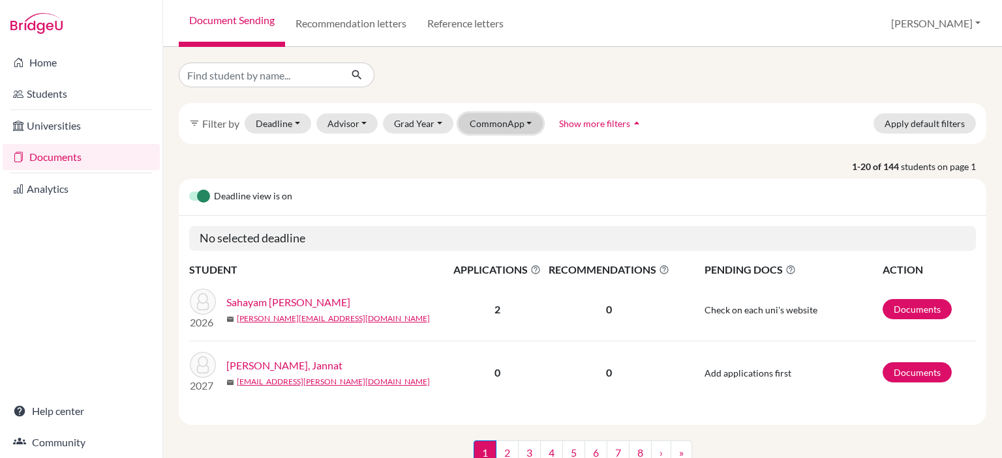
click at [506, 122] on button "CommonApp" at bounding box center [500, 123] width 85 height 20
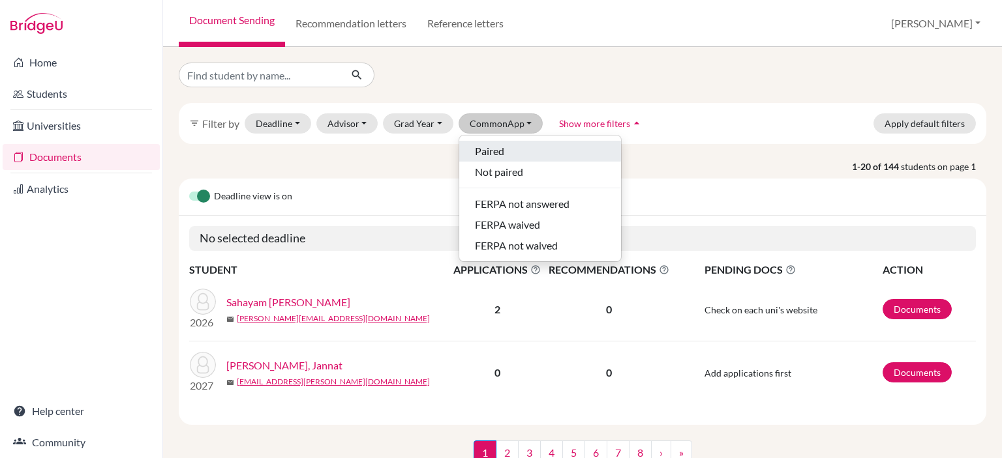
click at [492, 153] on span "Paired" at bounding box center [489, 151] width 29 height 16
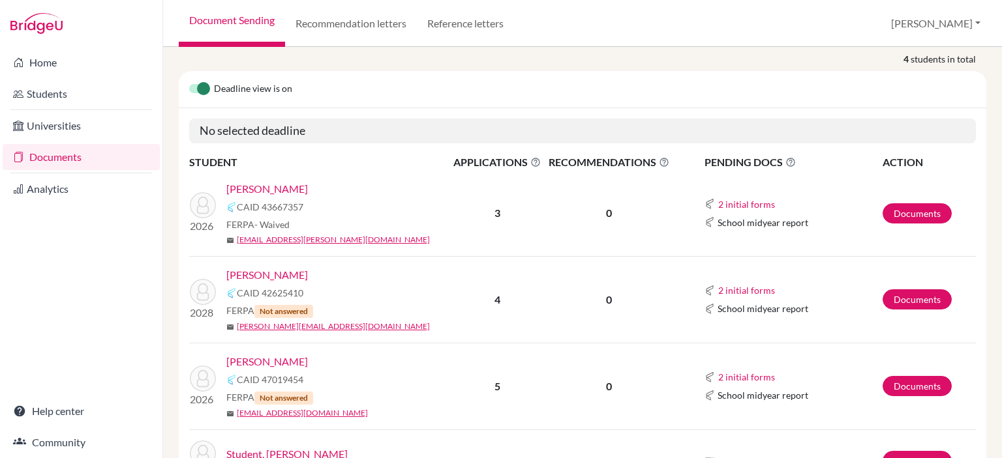
scroll to position [233, 0]
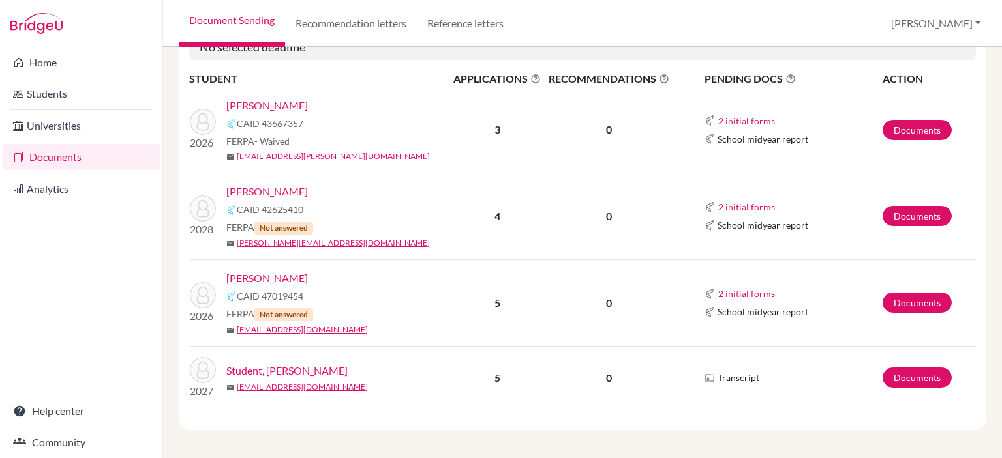
click at [271, 106] on link "[PERSON_NAME]" at bounding box center [267, 106] width 82 height 16
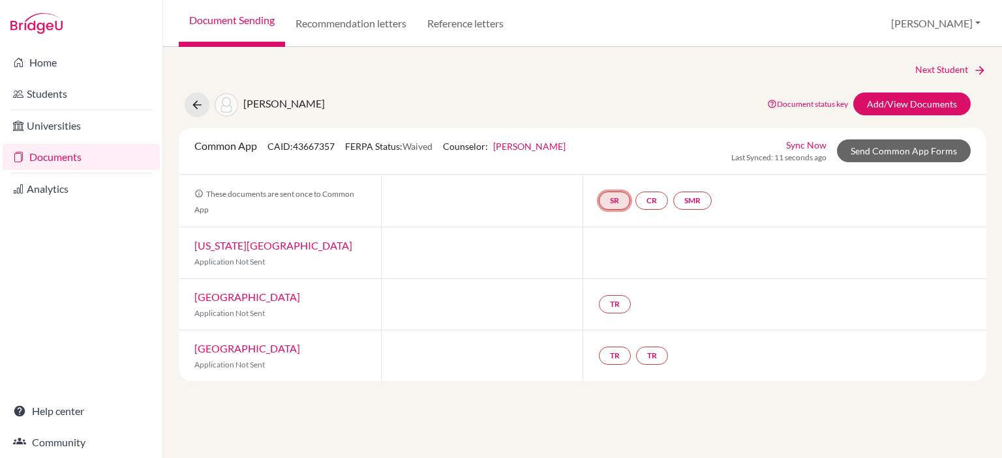
click at [618, 200] on link "SR" at bounding box center [614, 201] width 31 height 18
click at [652, 200] on link "CR" at bounding box center [651, 201] width 33 height 18
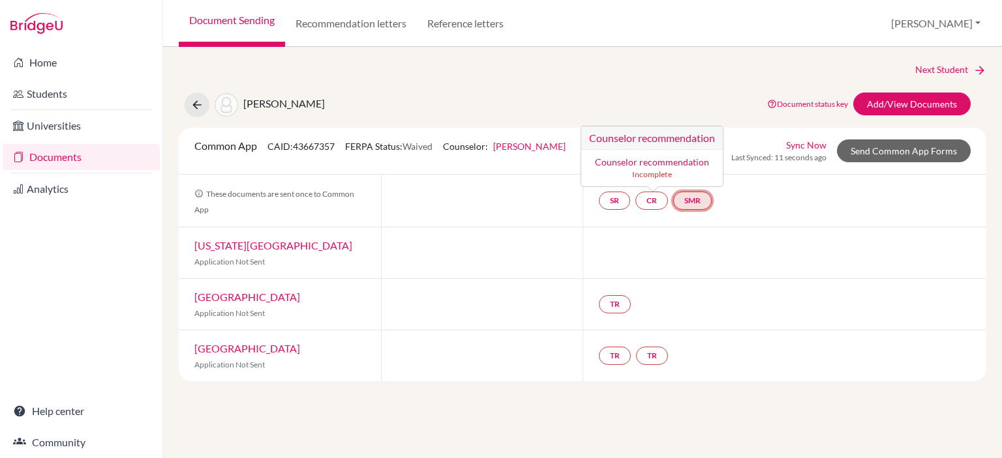
click at [692, 201] on link "SMR" at bounding box center [692, 201] width 38 height 18
click at [618, 198] on link "SR" at bounding box center [614, 201] width 31 height 18
click at [619, 303] on link "TR" at bounding box center [615, 304] width 32 height 18
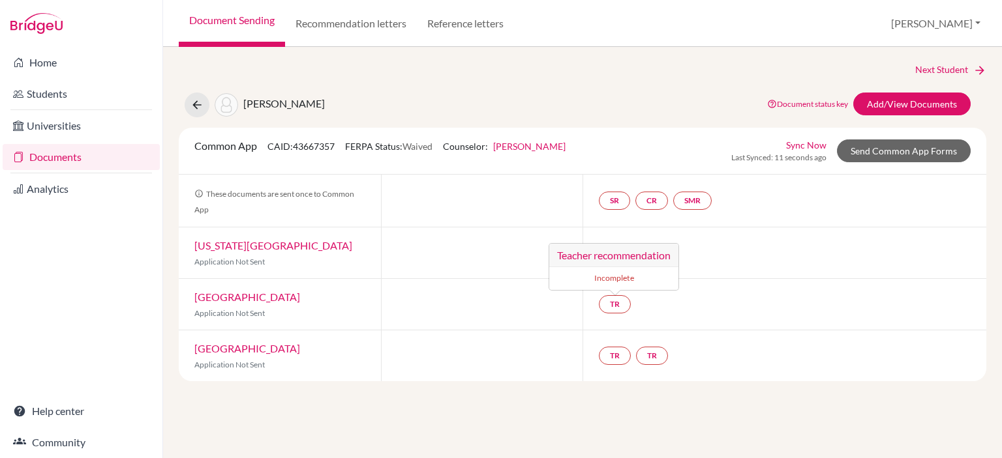
click at [644, 238] on div at bounding box center [784, 253] width 404 height 51
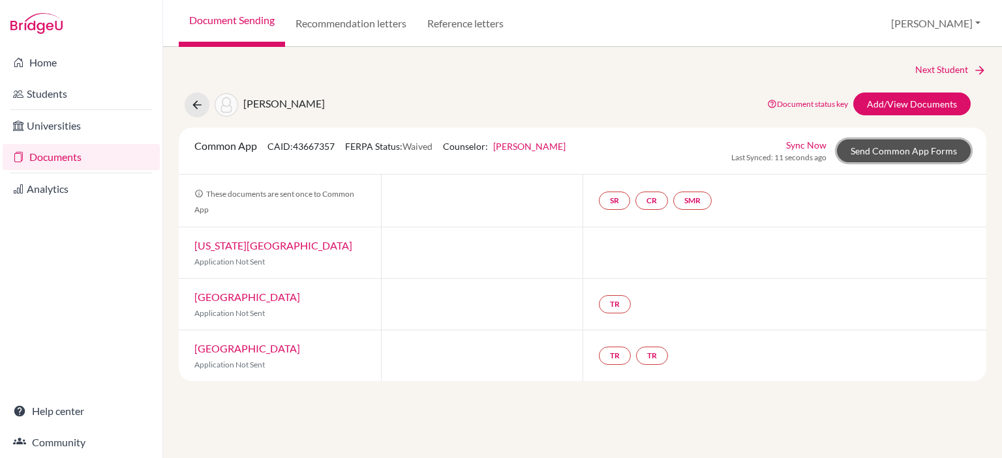
click at [911, 151] on link "Send Common App Forms" at bounding box center [904, 151] width 134 height 23
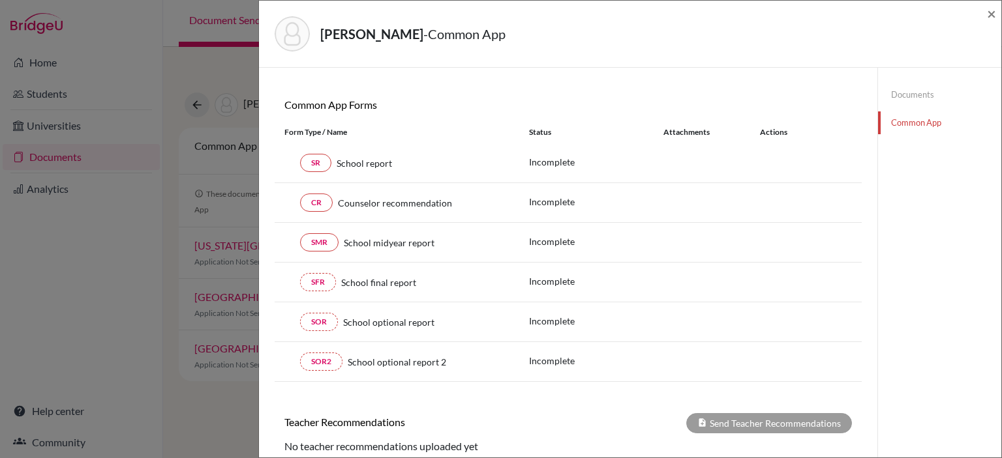
scroll to position [234, 0]
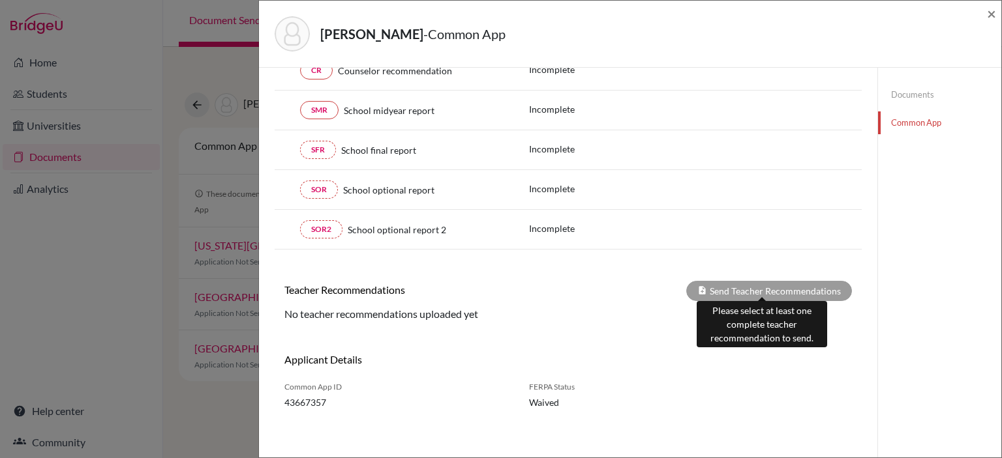
click at [716, 285] on div "Send Teacher Recommendations" at bounding box center [769, 291] width 166 height 20
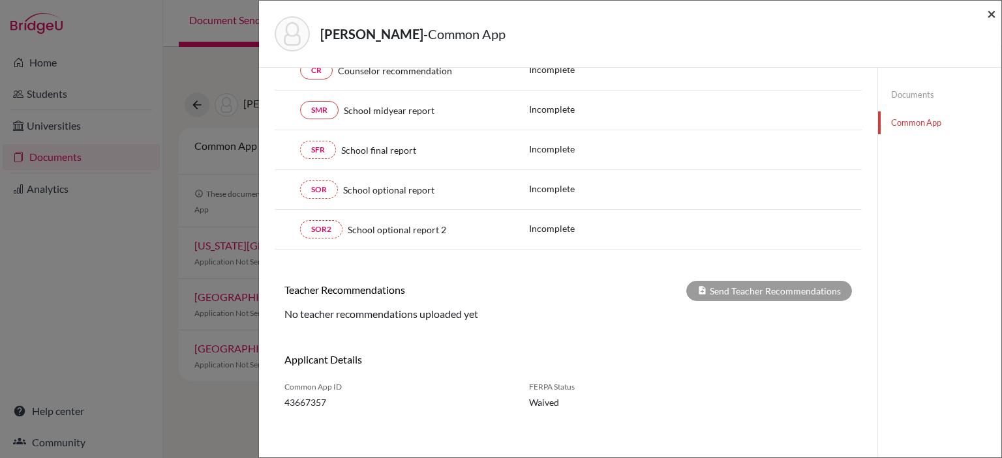
click at [987, 14] on span "×" at bounding box center [991, 13] width 9 height 19
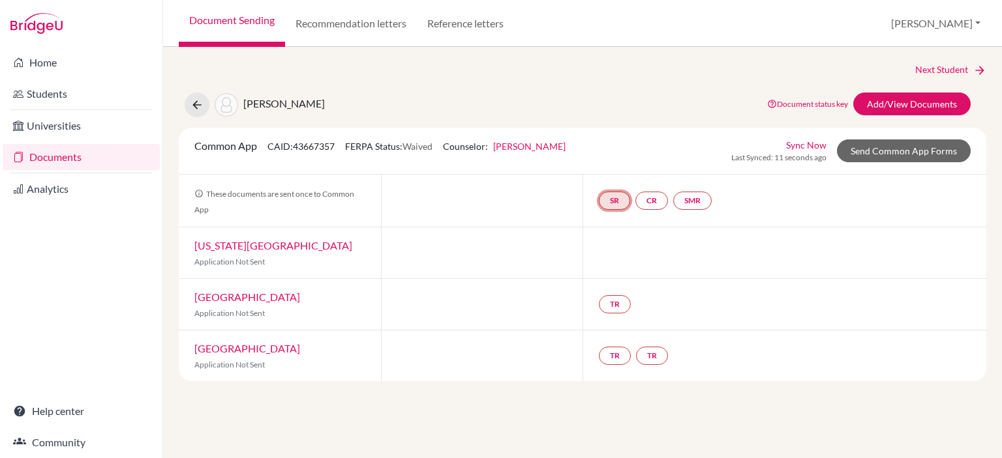
click at [616, 198] on link "SR" at bounding box center [614, 201] width 31 height 18
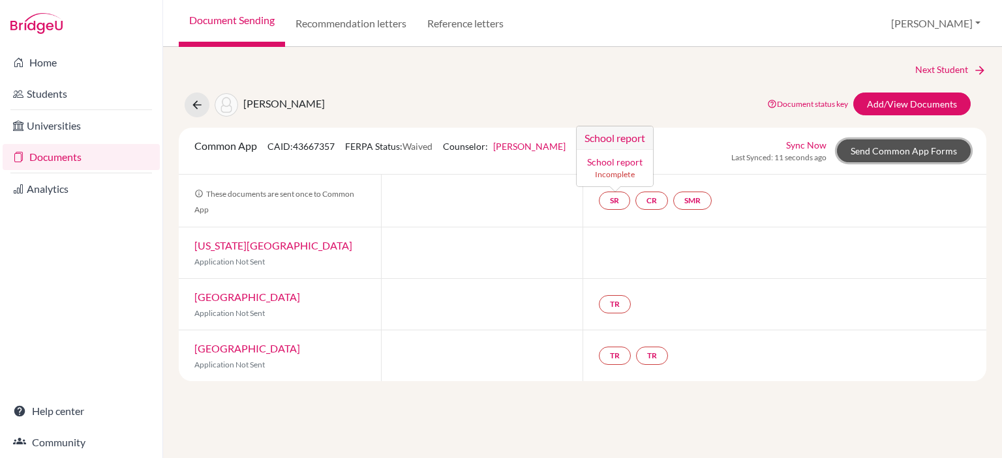
click at [956, 143] on link "Send Common App Forms" at bounding box center [904, 151] width 134 height 23
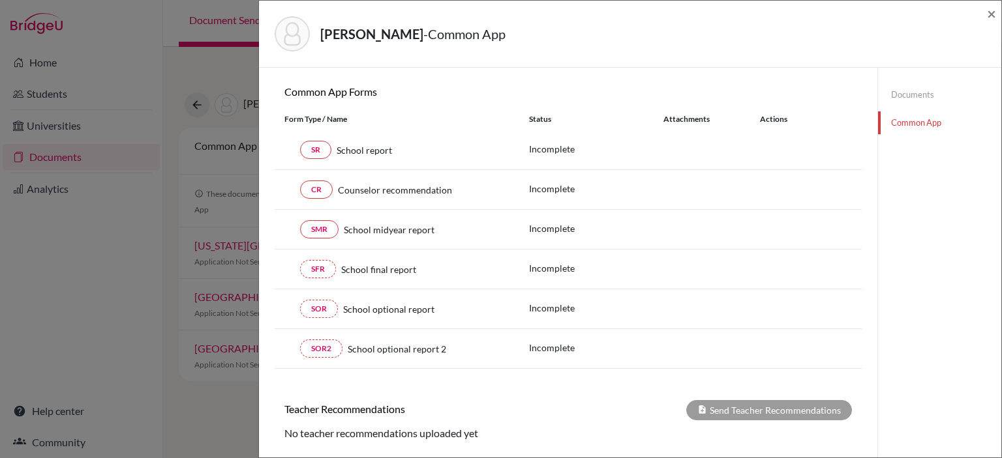
scroll to position [115, 0]
click at [316, 151] on link "SR" at bounding box center [315, 150] width 31 height 18
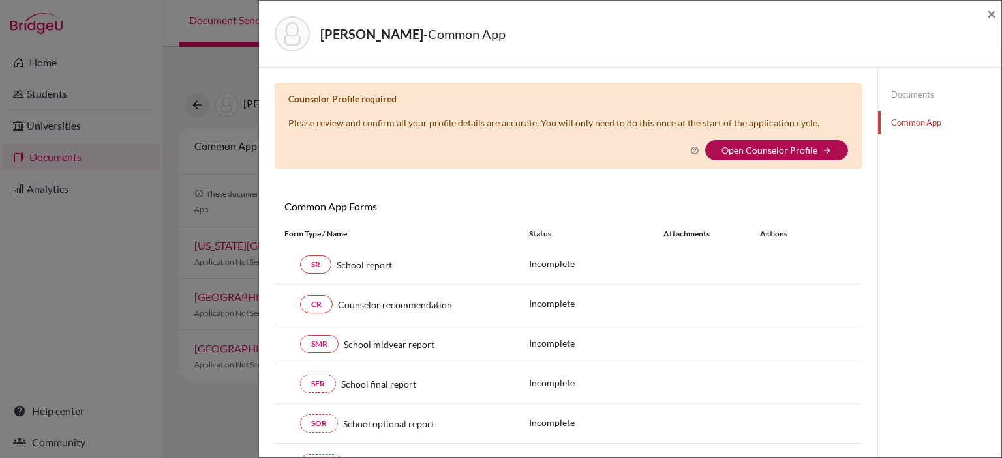
click at [783, 149] on link "Open Counselor Profile" at bounding box center [769, 150] width 96 height 11
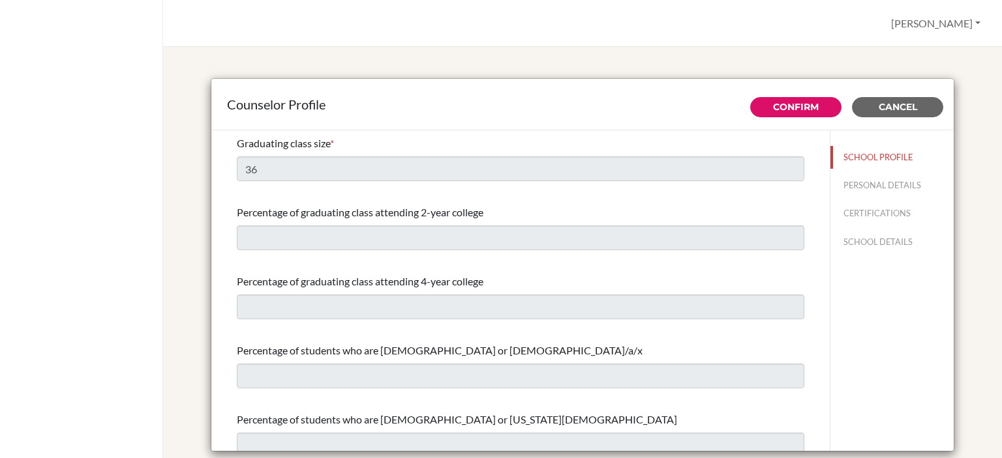
select select "0"
select select "349466"
click at [897, 110] on span "Cancel" at bounding box center [897, 107] width 38 height 12
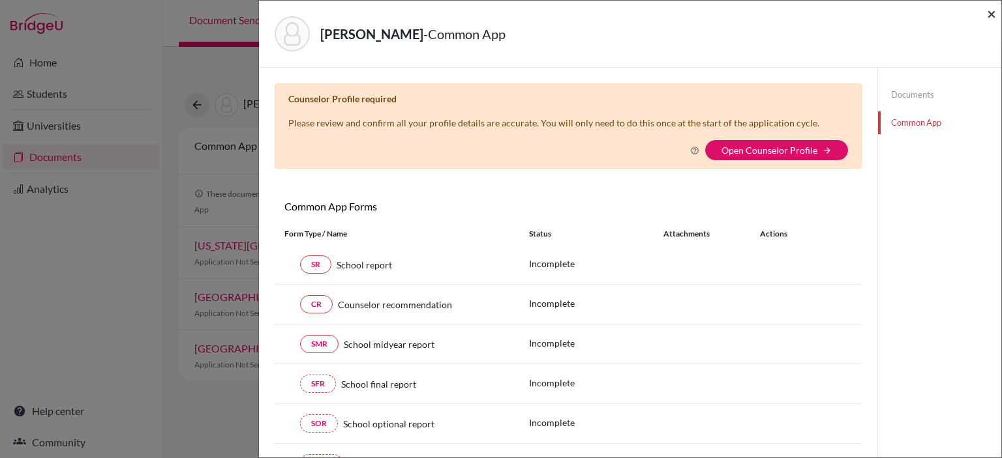
click at [989, 14] on span "×" at bounding box center [991, 13] width 9 height 19
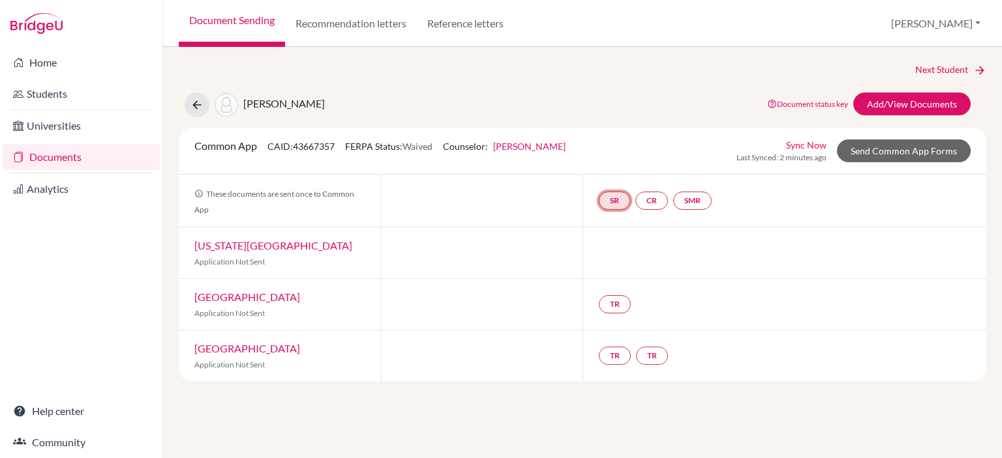
click at [613, 197] on link "SR" at bounding box center [614, 201] width 31 height 18
click at [612, 171] on small "Incomplete" at bounding box center [614, 175] width 61 height 12
click at [720, 102] on div "Awada, Abbas Document status key TR Requirement. Document not uploaded yet. TR …" at bounding box center [582, 105] width 827 height 25
click at [928, 152] on link "Send Common App Forms" at bounding box center [904, 151] width 134 height 23
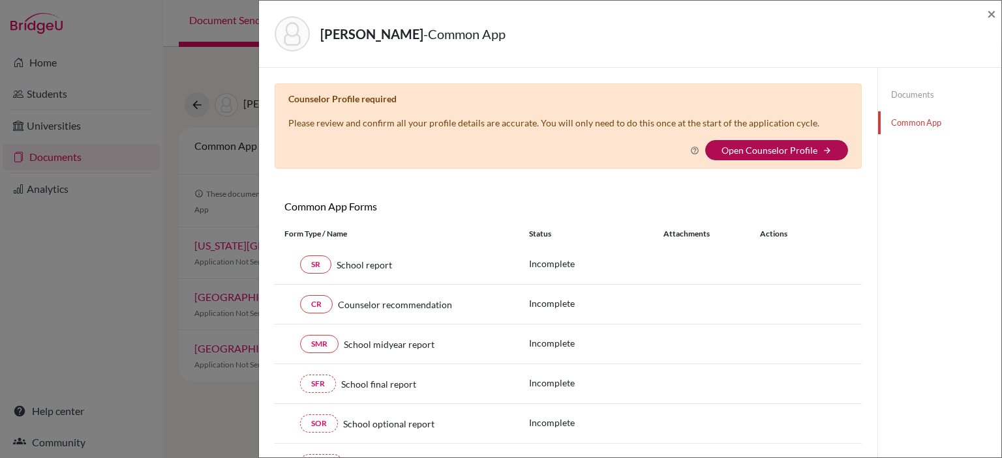
click at [777, 153] on link "Open Counselor Profile" at bounding box center [769, 150] width 96 height 11
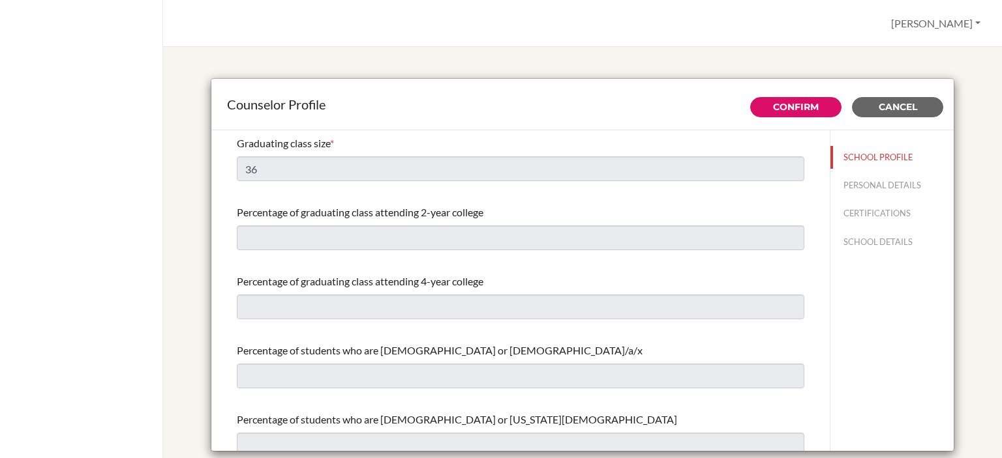
select select "0"
select select "349466"
click at [867, 187] on button "PERSONAL DETAILS" at bounding box center [891, 185] width 123 height 23
type input "[PERSON_NAME]"
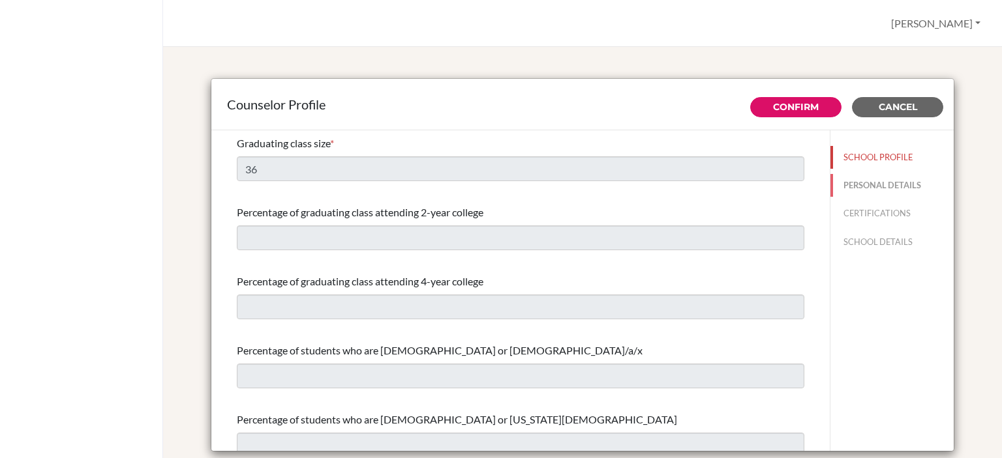
type input "Advisor"
type input "46.732311270"
type input "[PERSON_NAME][EMAIL_ADDRESS][PERSON_NAME][DOMAIN_NAME]"
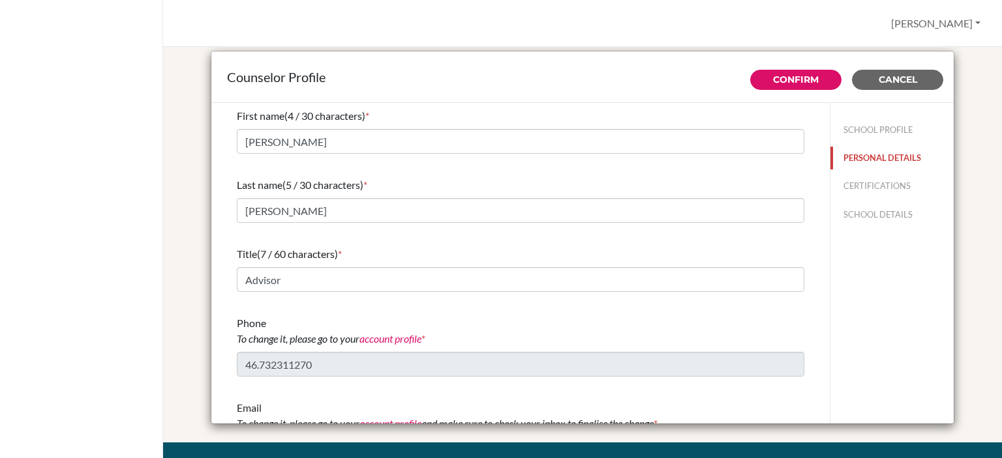
scroll to position [25, 0]
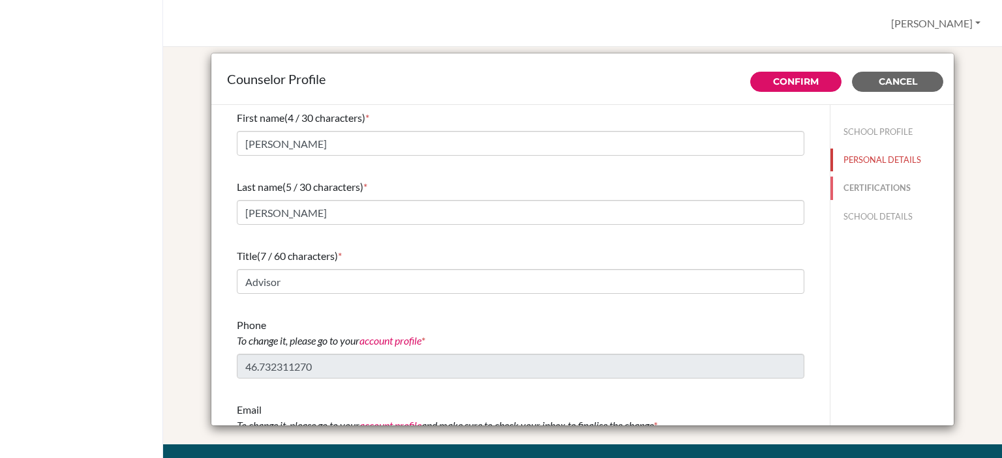
click at [870, 188] on button "CERTIFICATIONS" at bounding box center [891, 188] width 123 height 23
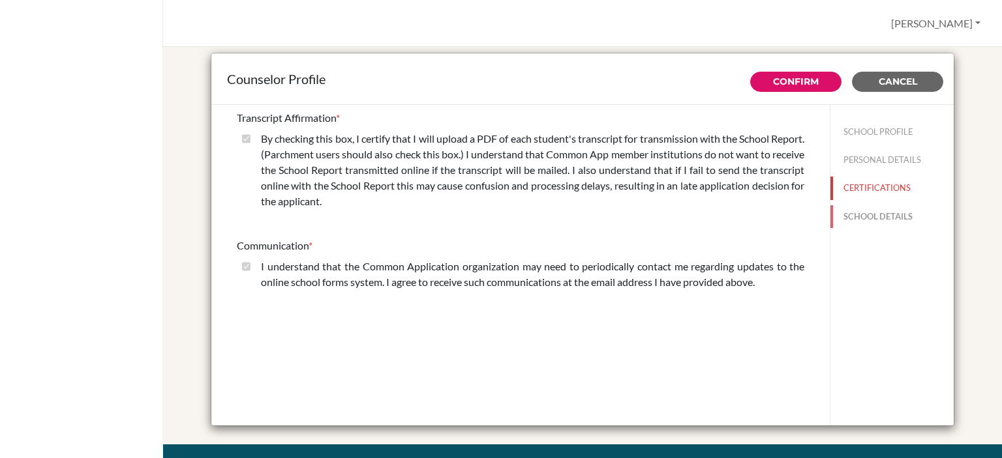
click at [868, 215] on button "SCHOOL DETAILS" at bounding box center [891, 216] width 123 height 23
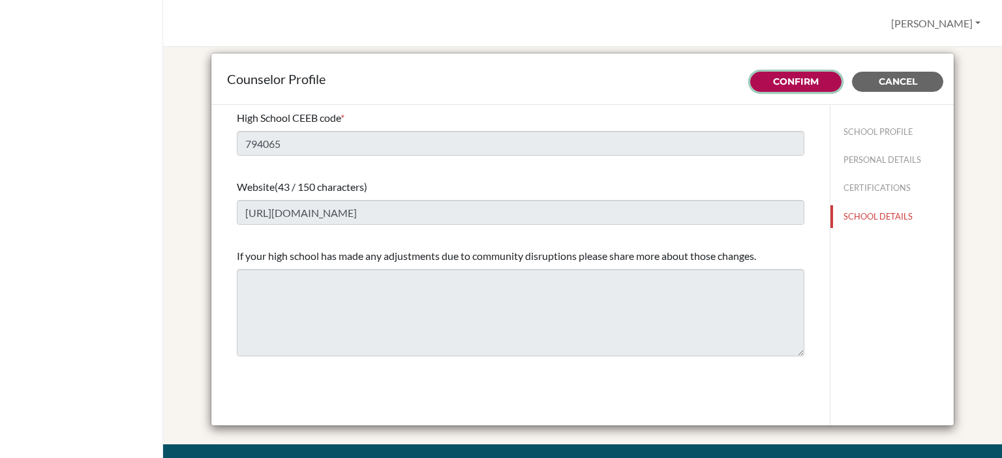
click at [801, 78] on link "Confirm" at bounding box center [796, 82] width 46 height 12
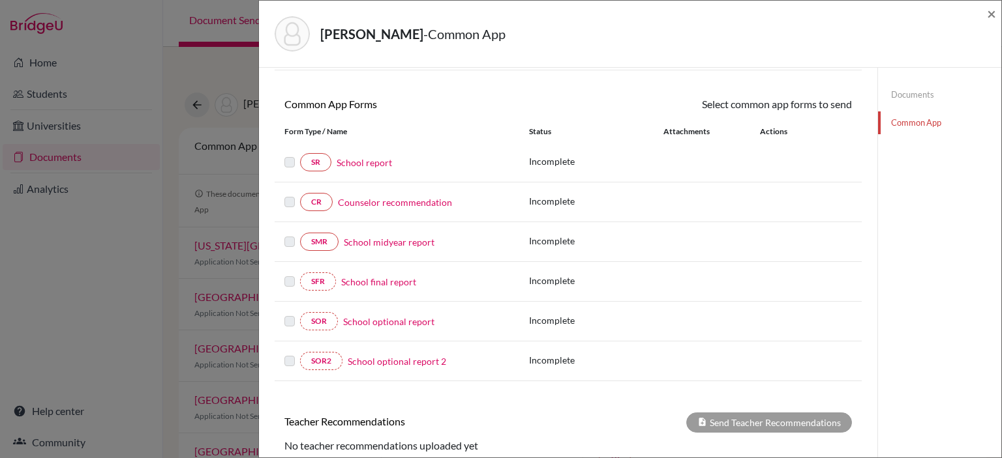
scroll to position [98, 0]
click at [313, 158] on link "SR" at bounding box center [315, 162] width 31 height 18
click at [363, 163] on link "School report" at bounding box center [363, 162] width 55 height 14
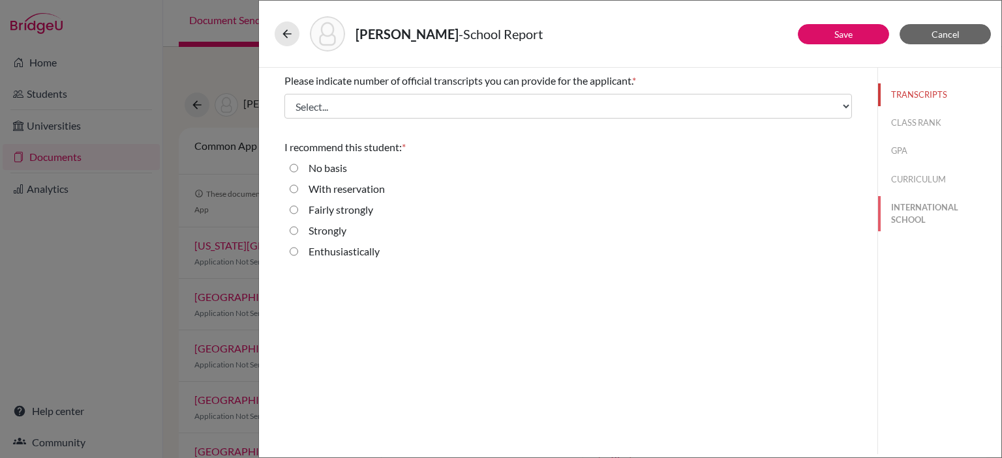
click at [919, 218] on button "INTERNATIONAL SCHOOL" at bounding box center [939, 213] width 123 height 35
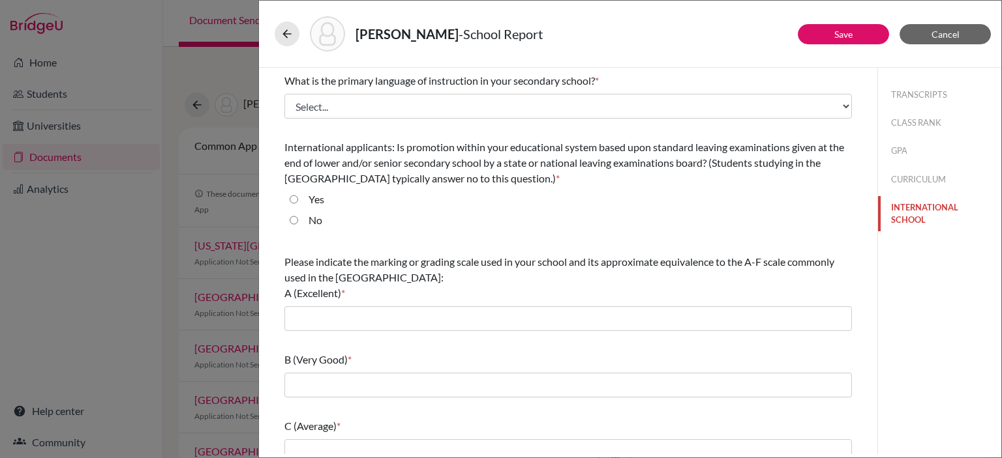
scroll to position [147, 0]
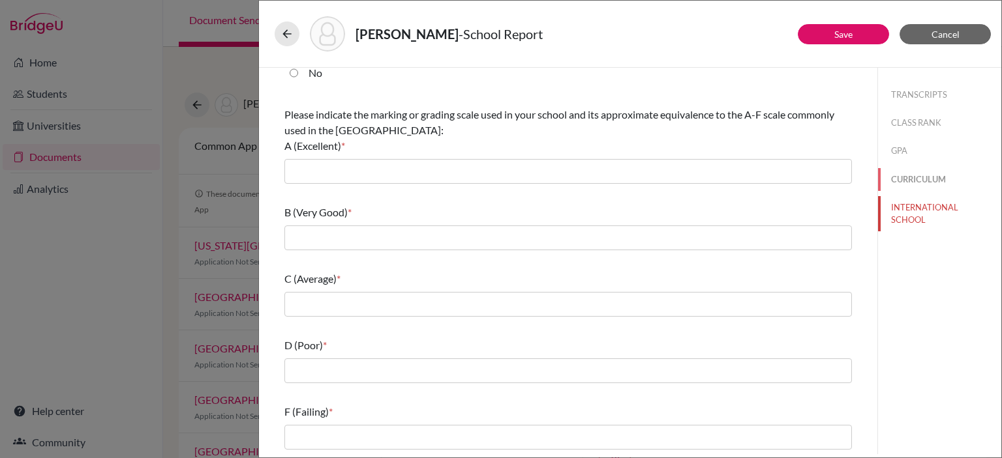
click at [917, 174] on button "CURRICULUM" at bounding box center [939, 179] width 123 height 23
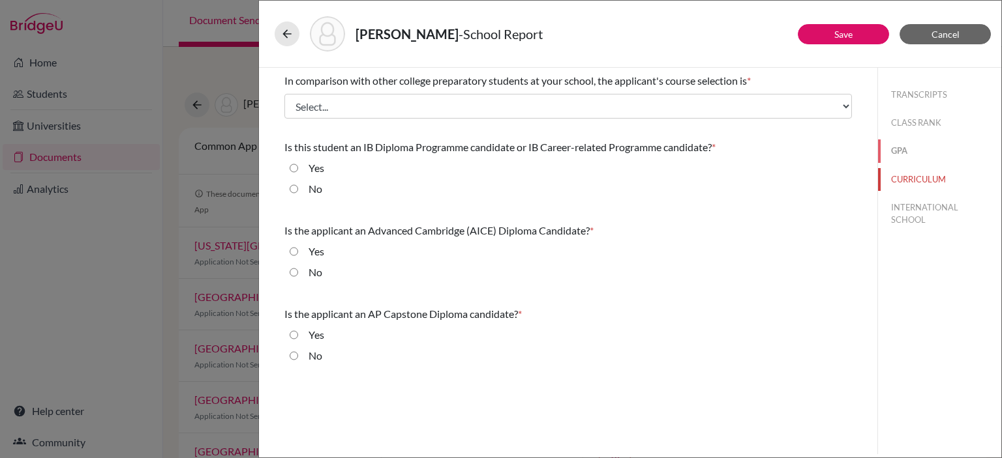
click at [900, 151] on button "GPA" at bounding box center [939, 151] width 123 height 23
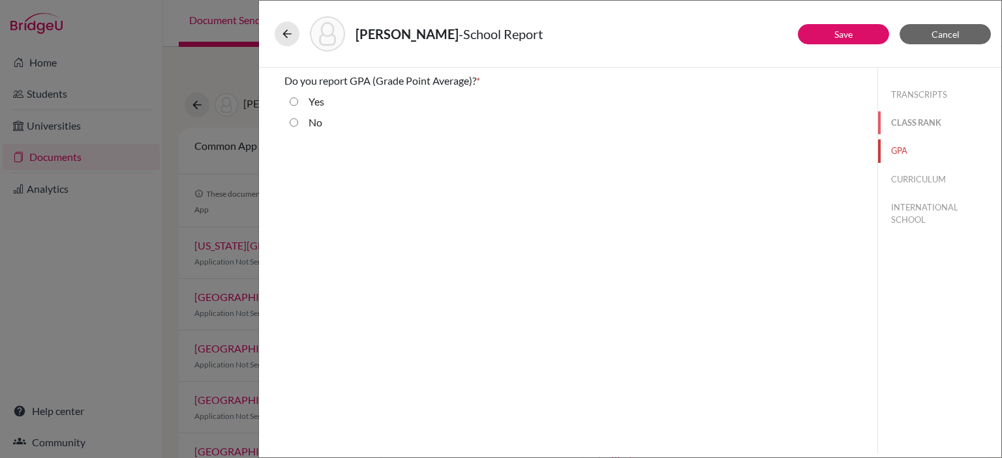
click at [931, 123] on button "CLASS RANK" at bounding box center [939, 122] width 123 height 23
click at [925, 95] on button "TRANSCRIPTS" at bounding box center [939, 94] width 123 height 23
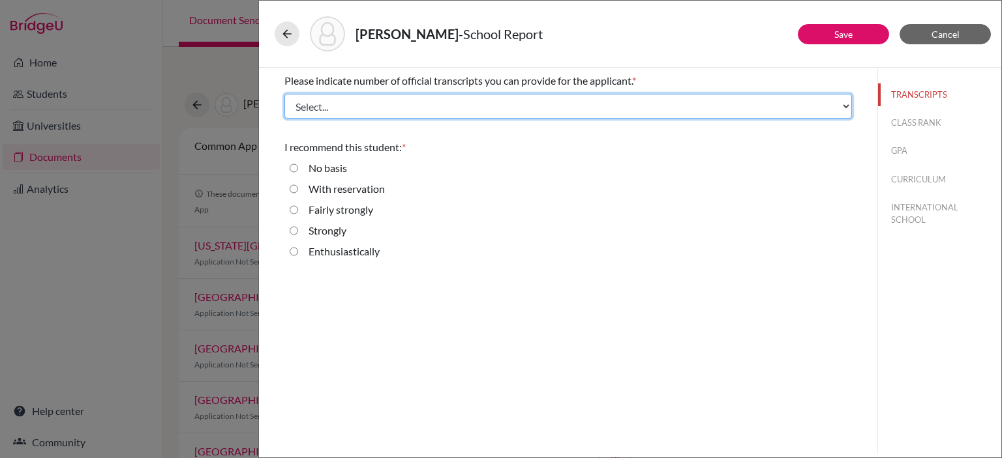
click at [790, 112] on select "Select... 1 2 3 4" at bounding box center [567, 106] width 567 height 25
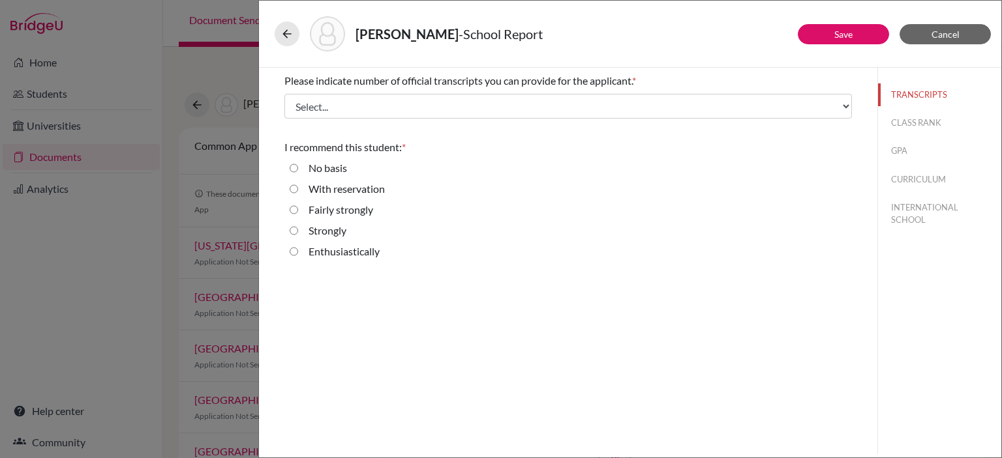
click at [792, 75] on div "Please indicate number of official transcripts you can provide for the applican…" at bounding box center [567, 81] width 567 height 16
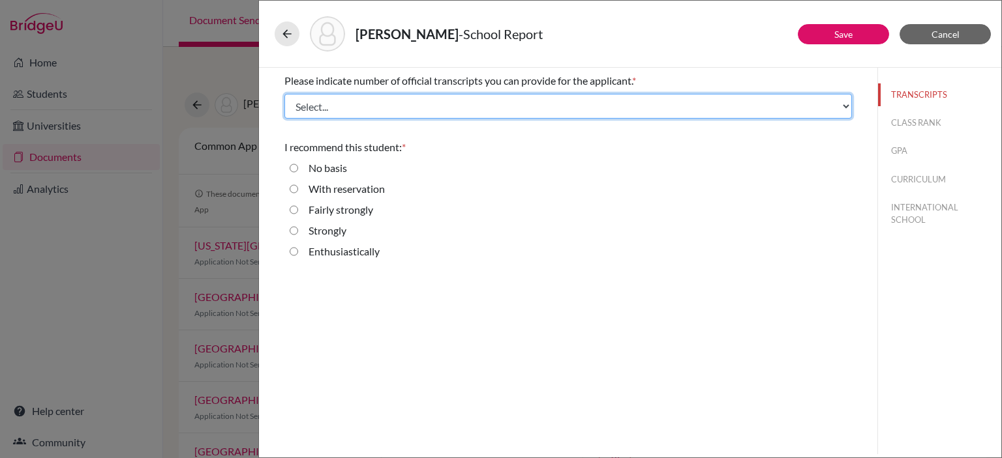
click at [846, 104] on select "Select... 1 2 3 4" at bounding box center [567, 106] width 567 height 25
select select "2"
click at [284, 94] on select "Select... 1 2 3 4" at bounding box center [567, 106] width 567 height 25
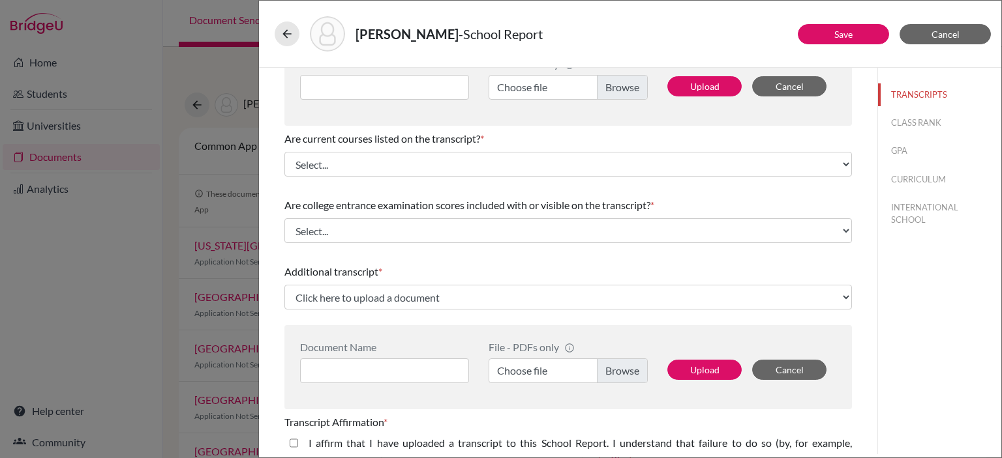
scroll to position [159, 0]
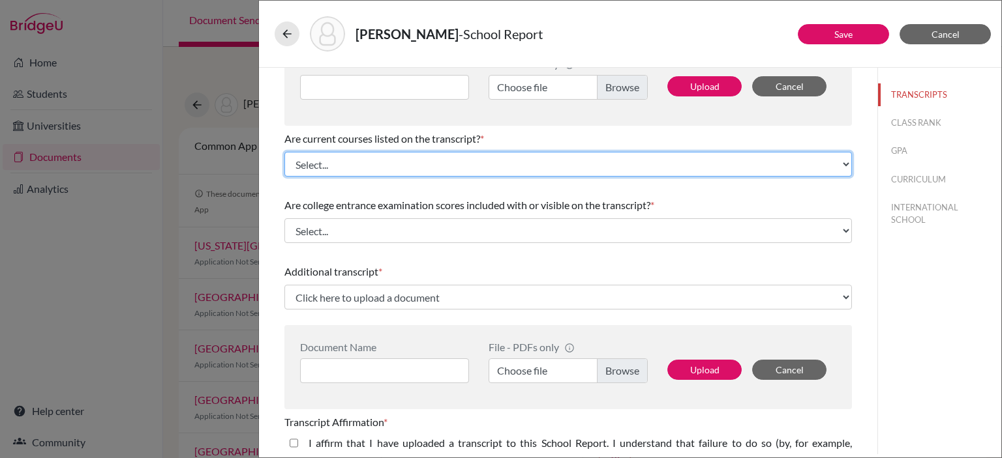
click at [776, 162] on select "Select... Yes No" at bounding box center [567, 164] width 567 height 25
select select "0"
click at [284, 152] on select "Select... Yes No" at bounding box center [567, 164] width 567 height 25
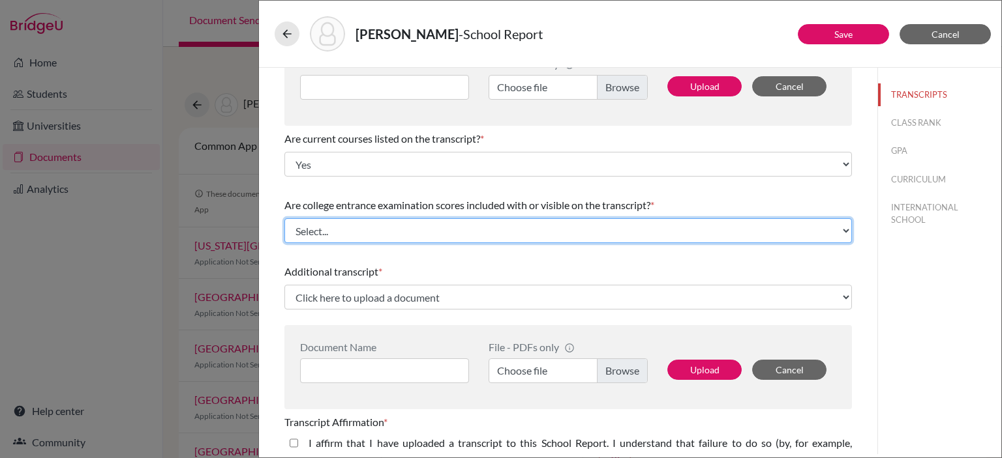
click at [735, 235] on select "Select... Yes No" at bounding box center [567, 230] width 567 height 25
select select "1"
click at [284, 218] on select "Select... Yes No" at bounding box center [567, 230] width 567 height 25
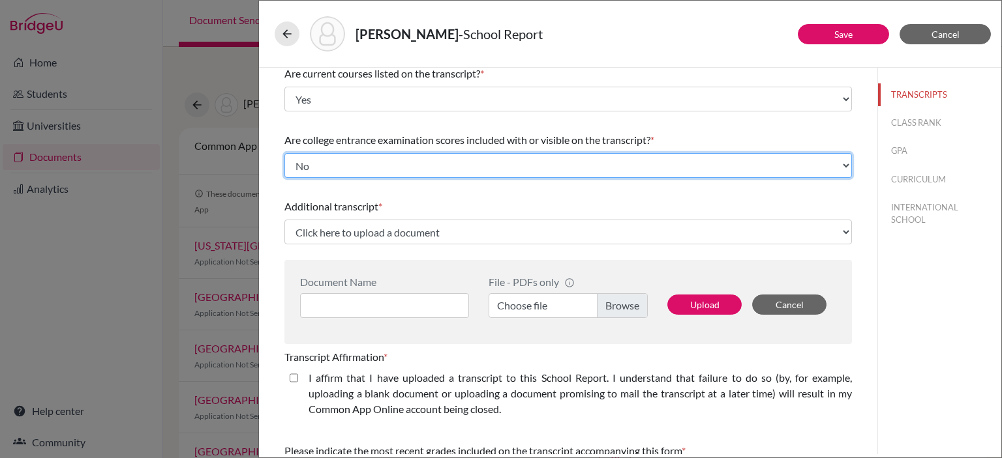
scroll to position [258, 0]
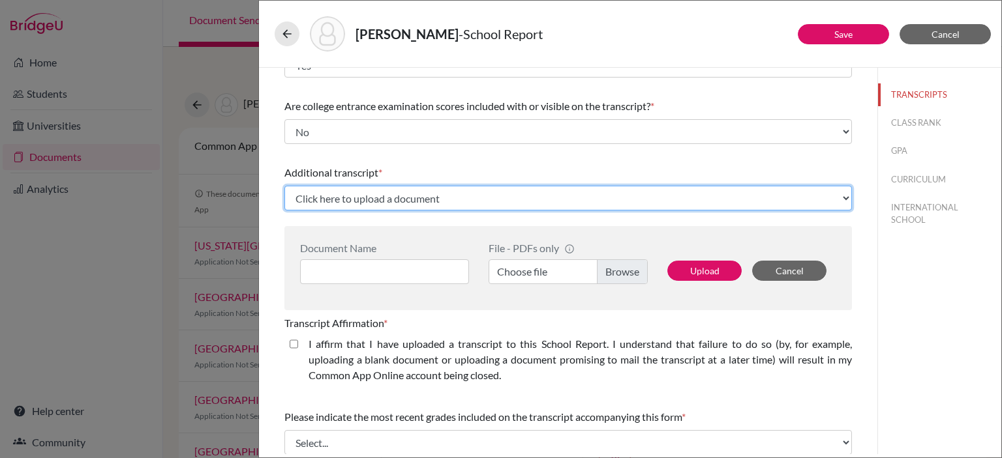
click at [756, 195] on select "Click here to upload a document Upload New File" at bounding box center [567, 198] width 567 height 25
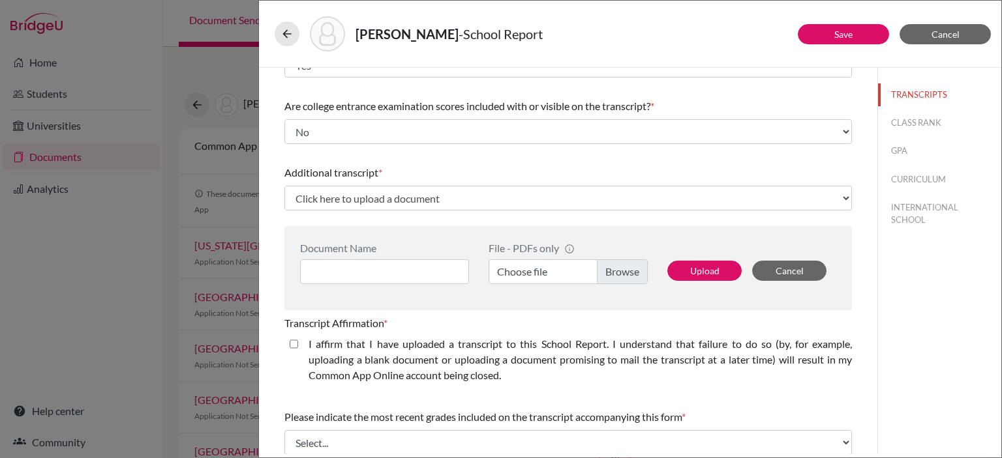
click at [751, 162] on div "Additional transcript * Click here to upload a document Upload New File" at bounding box center [567, 188] width 567 height 56
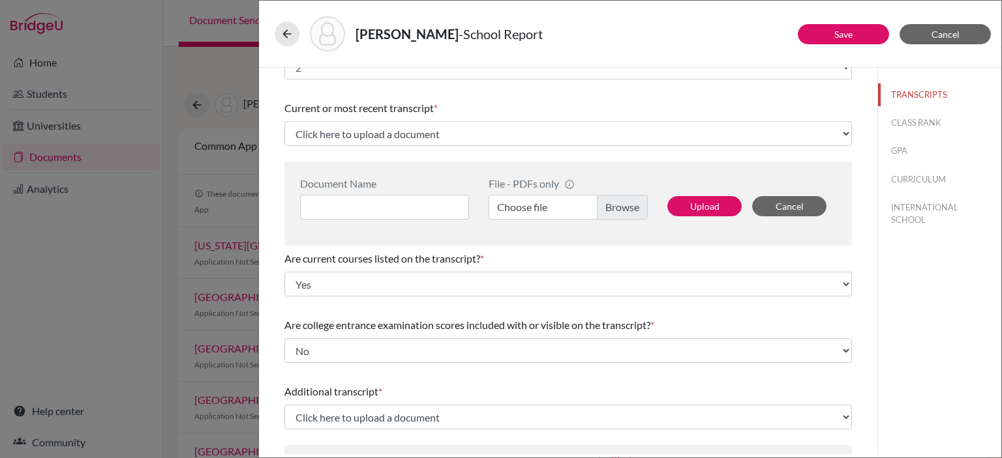
scroll to position [0, 0]
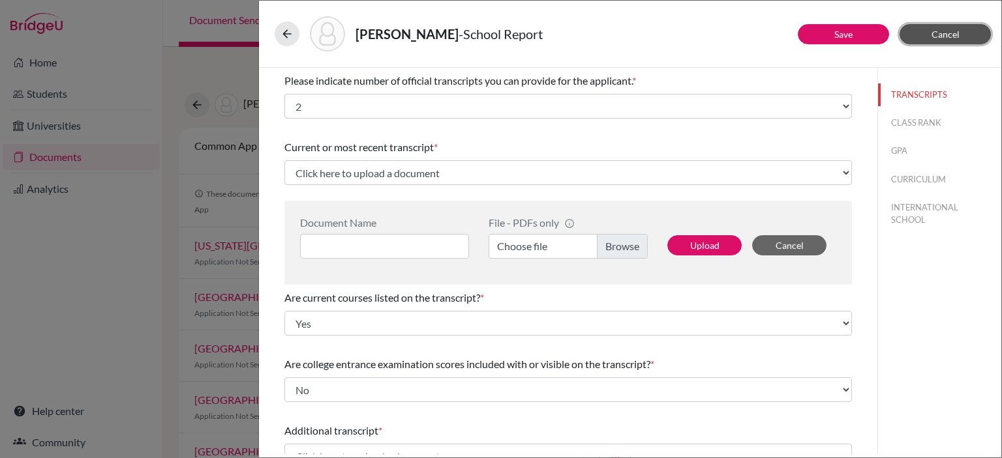
click at [943, 33] on span "Cancel" at bounding box center [945, 34] width 28 height 11
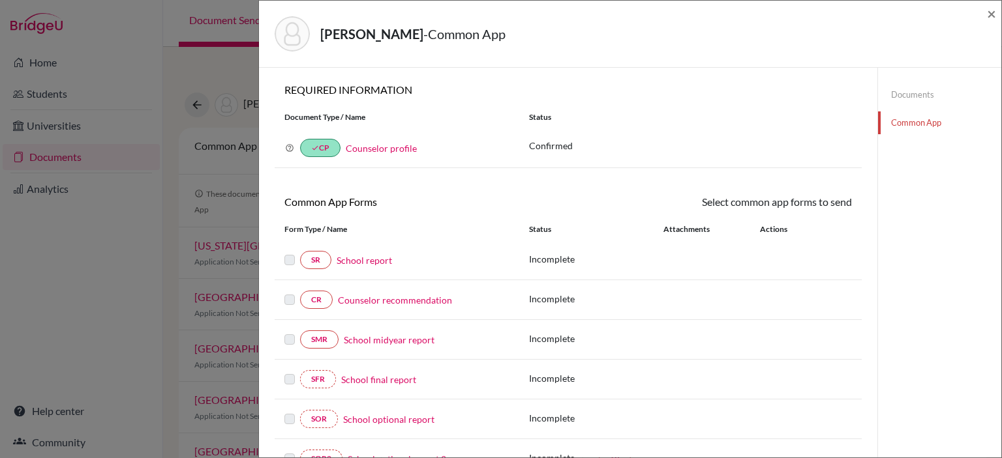
click at [384, 297] on link "Counselor recommendation" at bounding box center [395, 300] width 114 height 14
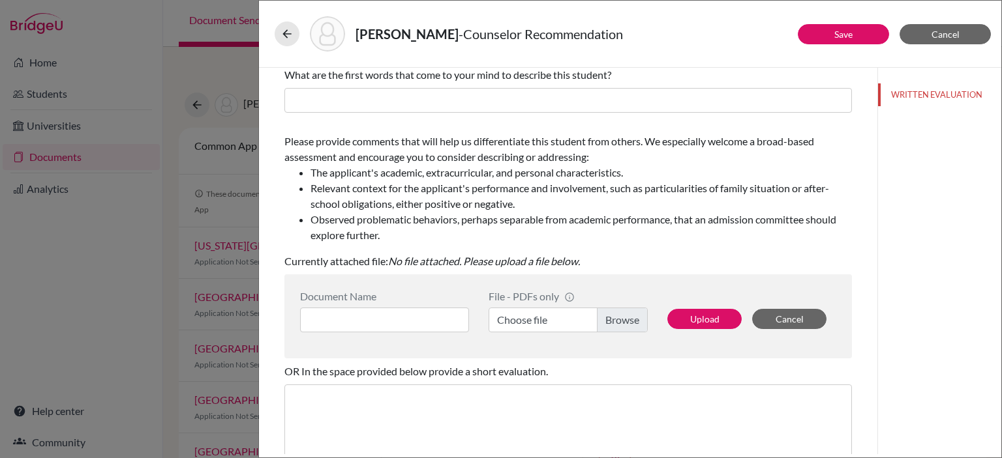
scroll to position [136, 0]
click at [384, 297] on div "Document Name" at bounding box center [384, 296] width 169 height 12
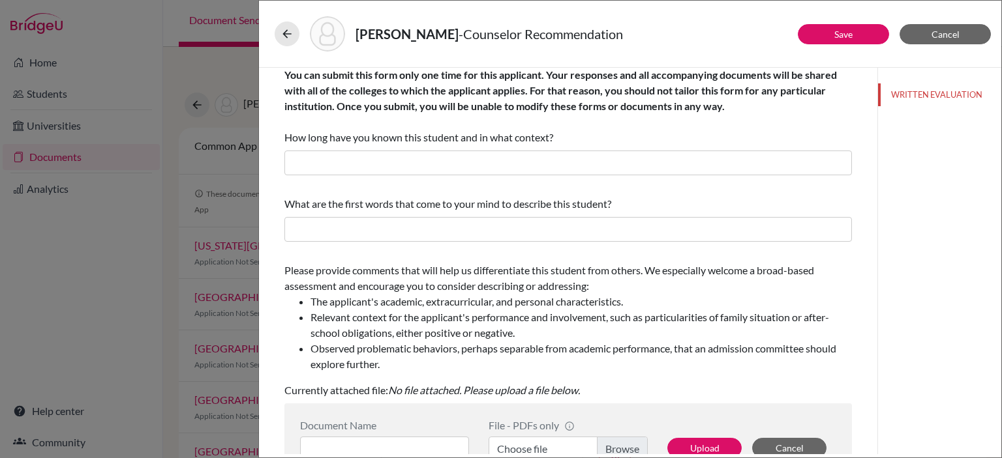
scroll to position [0, 0]
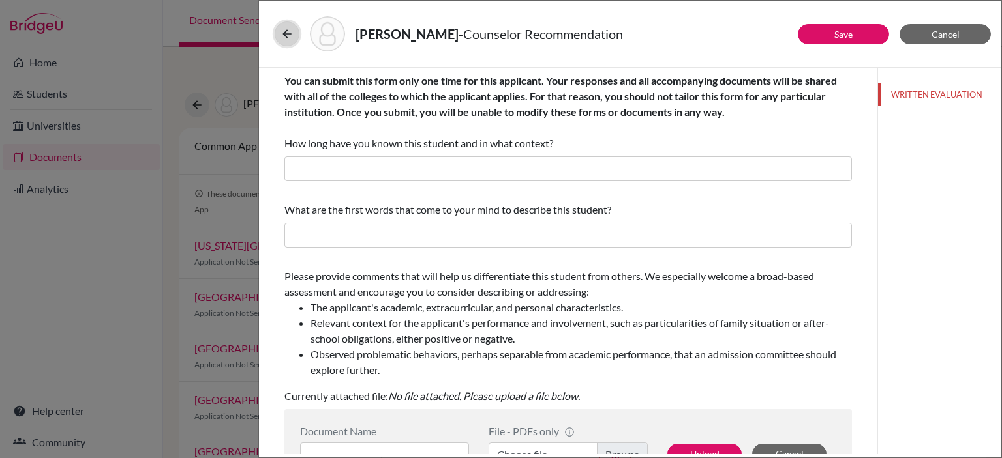
click at [288, 37] on icon at bounding box center [286, 33] width 13 height 13
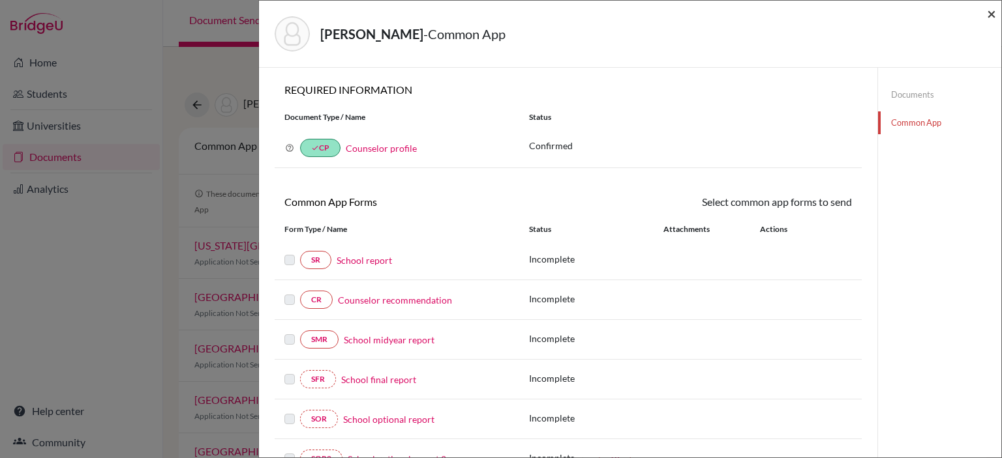
click at [992, 12] on span "×" at bounding box center [991, 13] width 9 height 19
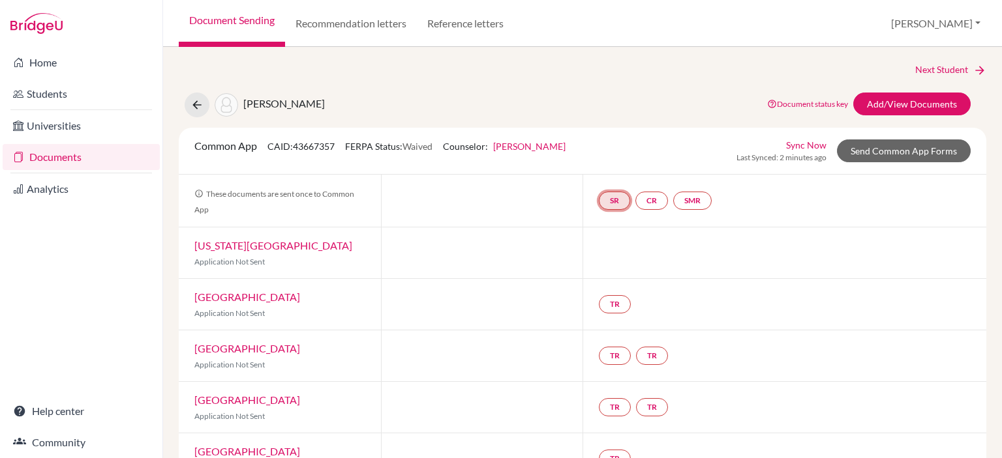
click at [605, 200] on link "SR" at bounding box center [614, 201] width 31 height 18
click at [616, 158] on link "School report" at bounding box center [614, 161] width 55 height 11
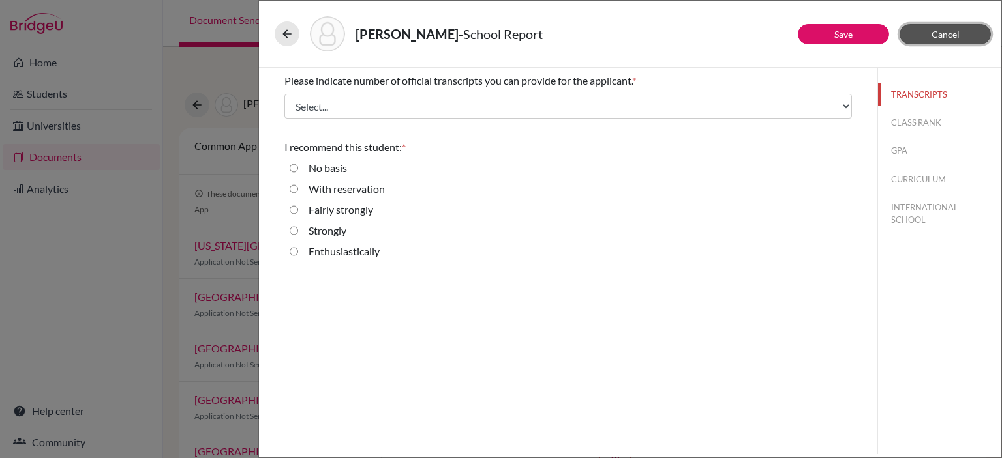
click at [969, 37] on button "Cancel" at bounding box center [944, 34] width 91 height 20
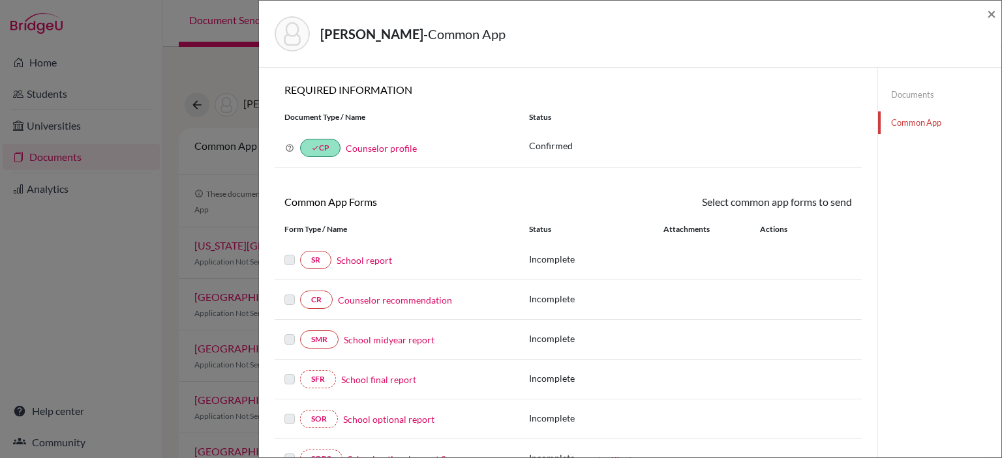
scroll to position [146, 0]
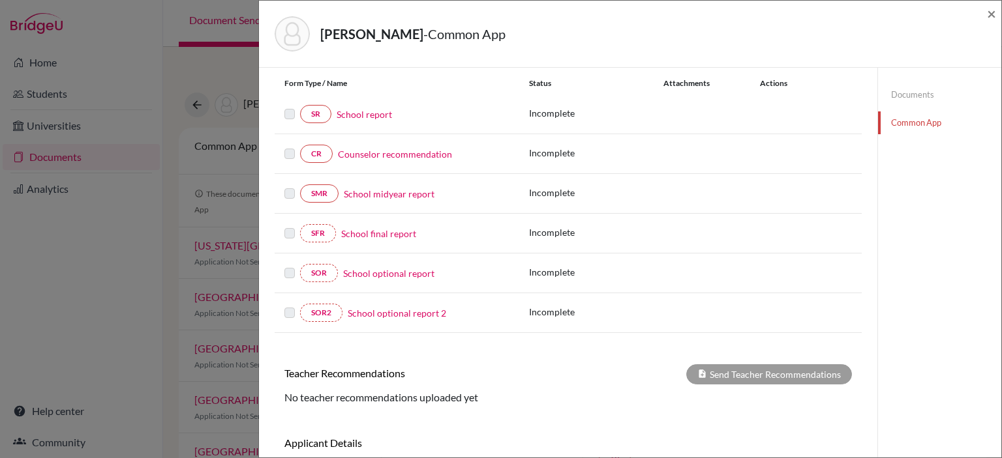
click at [409, 155] on link "Counselor recommendation" at bounding box center [395, 154] width 114 height 14
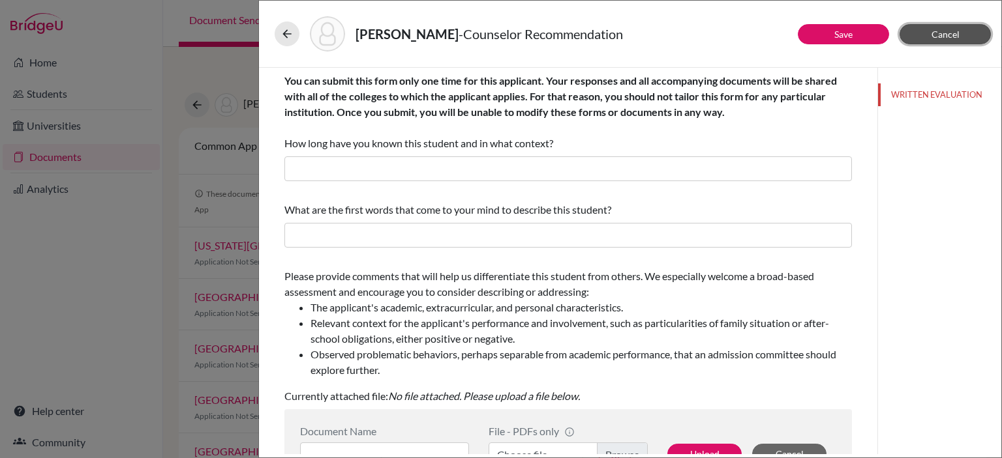
click at [962, 36] on button "Cancel" at bounding box center [944, 34] width 91 height 20
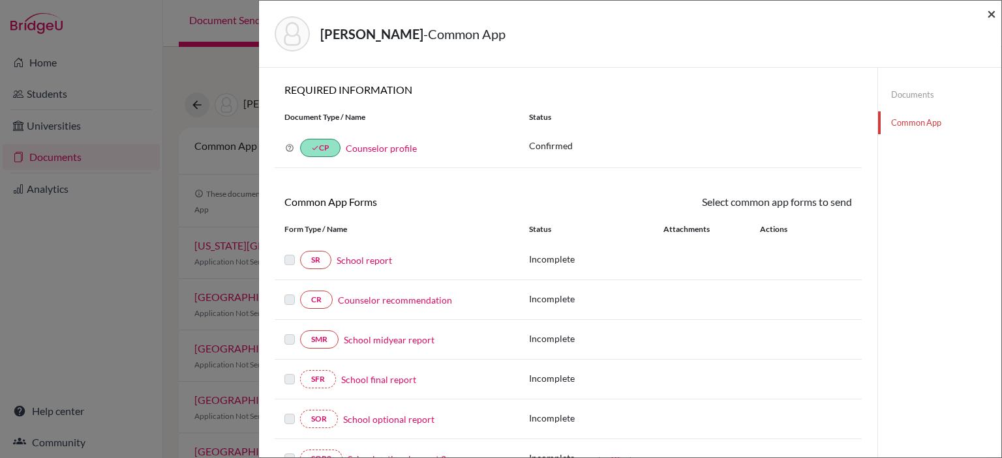
click at [990, 12] on span "×" at bounding box center [991, 13] width 9 height 19
